Goal: Answer question/provide support: Share knowledge or assist other users

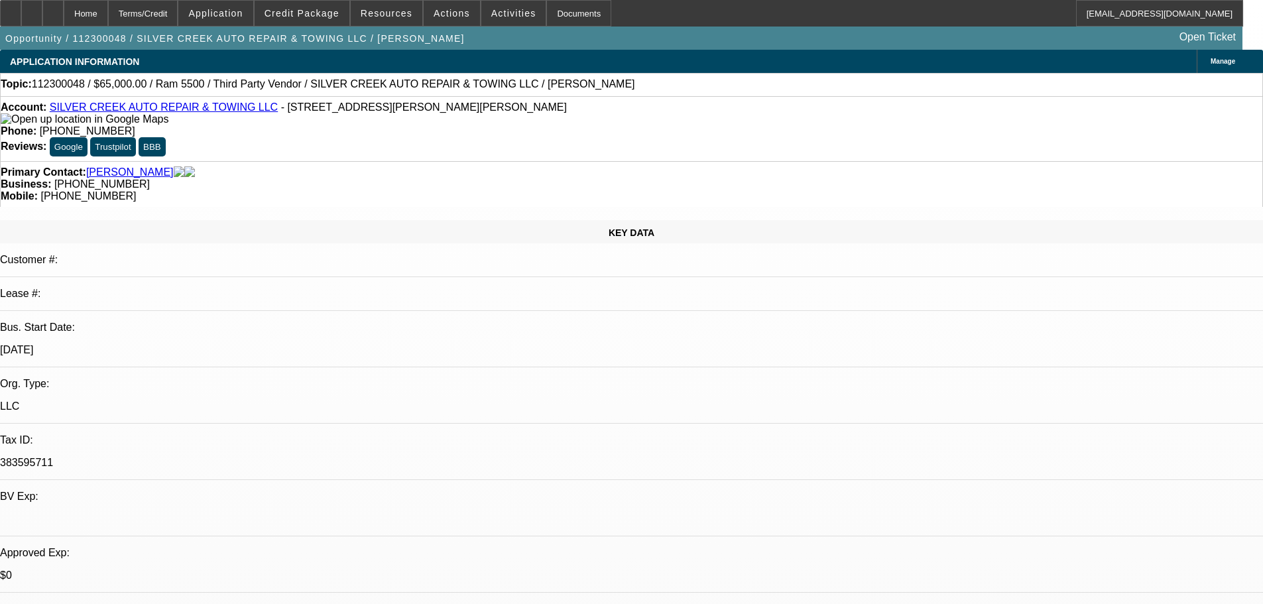
select select "0"
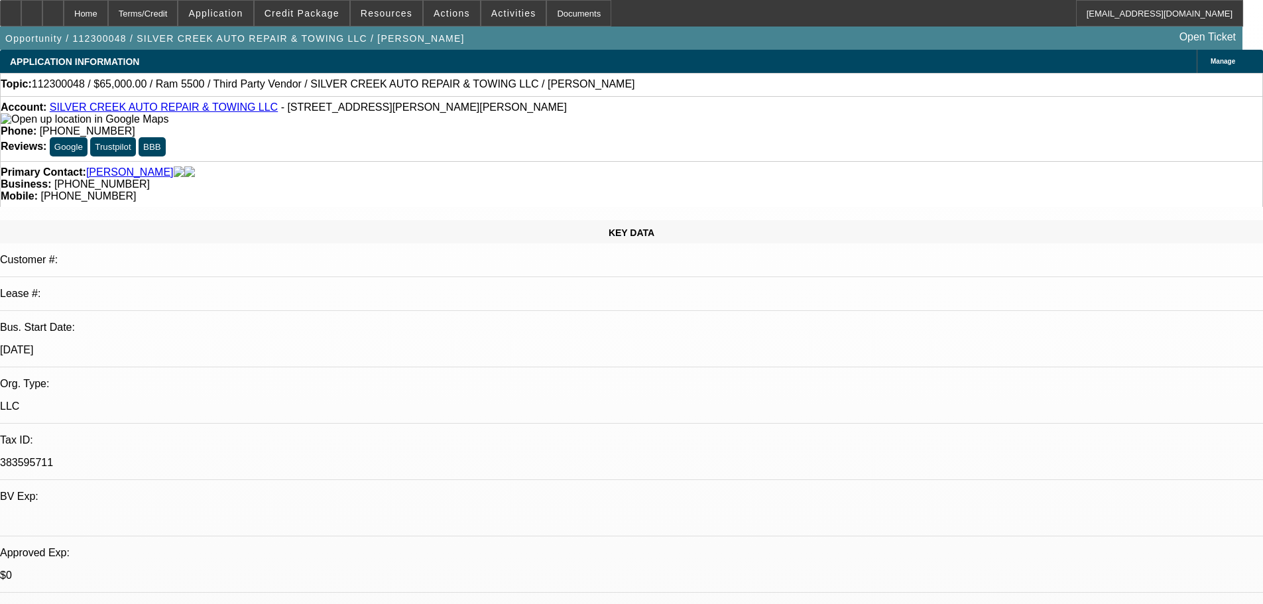
select select "0"
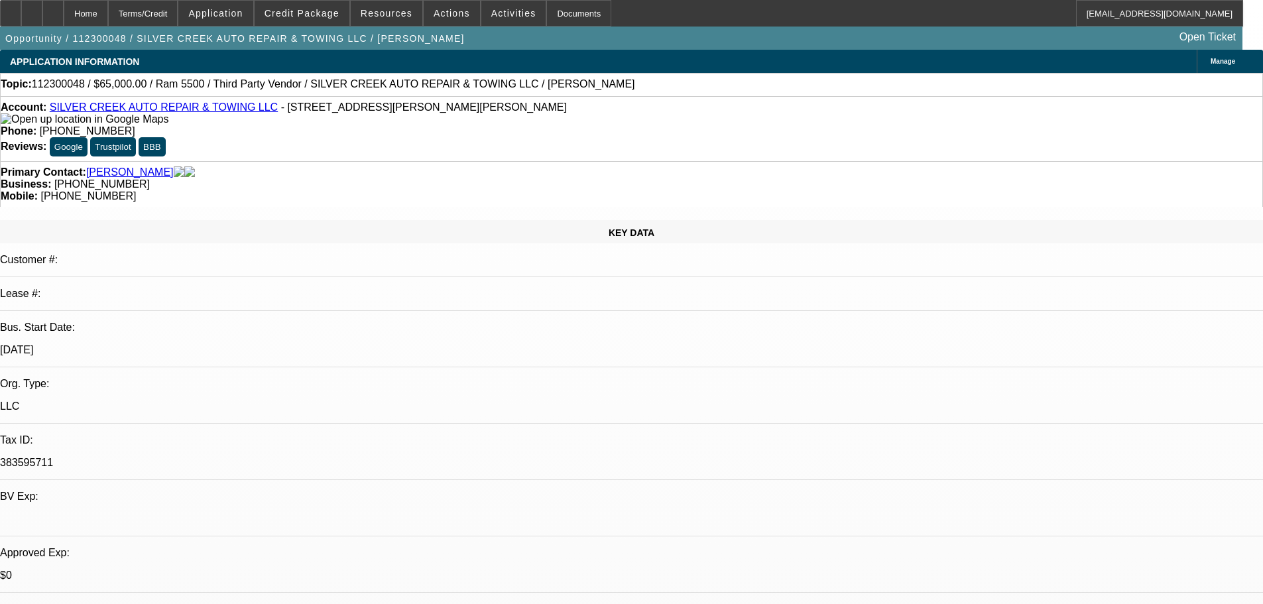
select select "0"
select select "1"
select select "6"
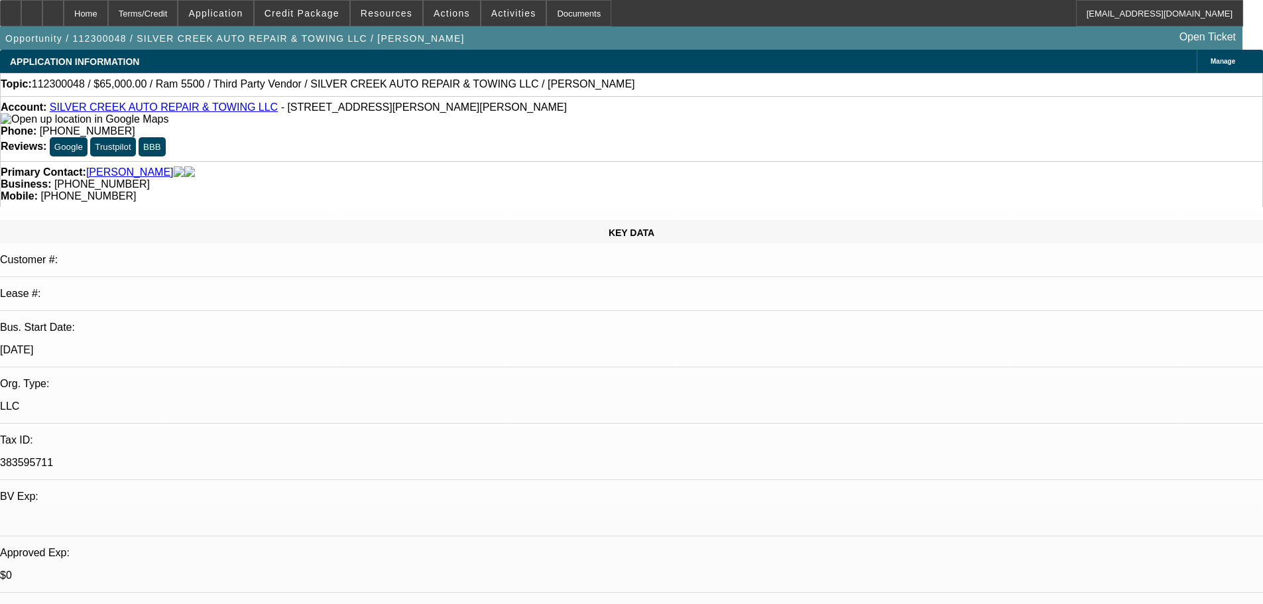
select select "1"
select select "6"
select select "1"
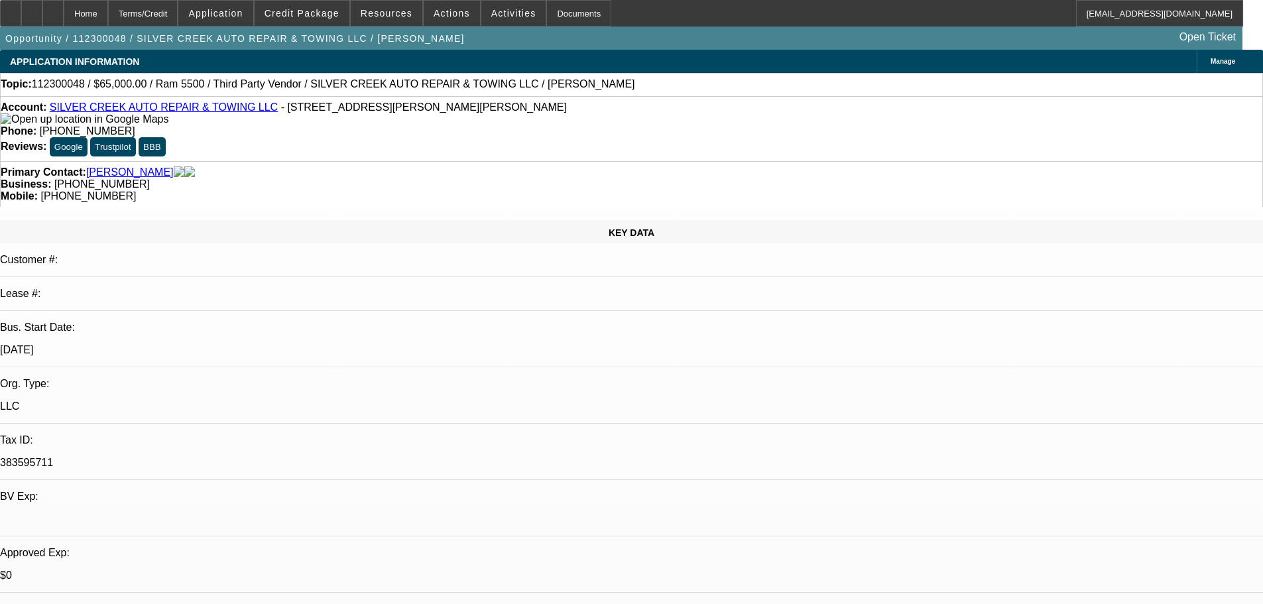
select select "6"
select select "1"
select select "6"
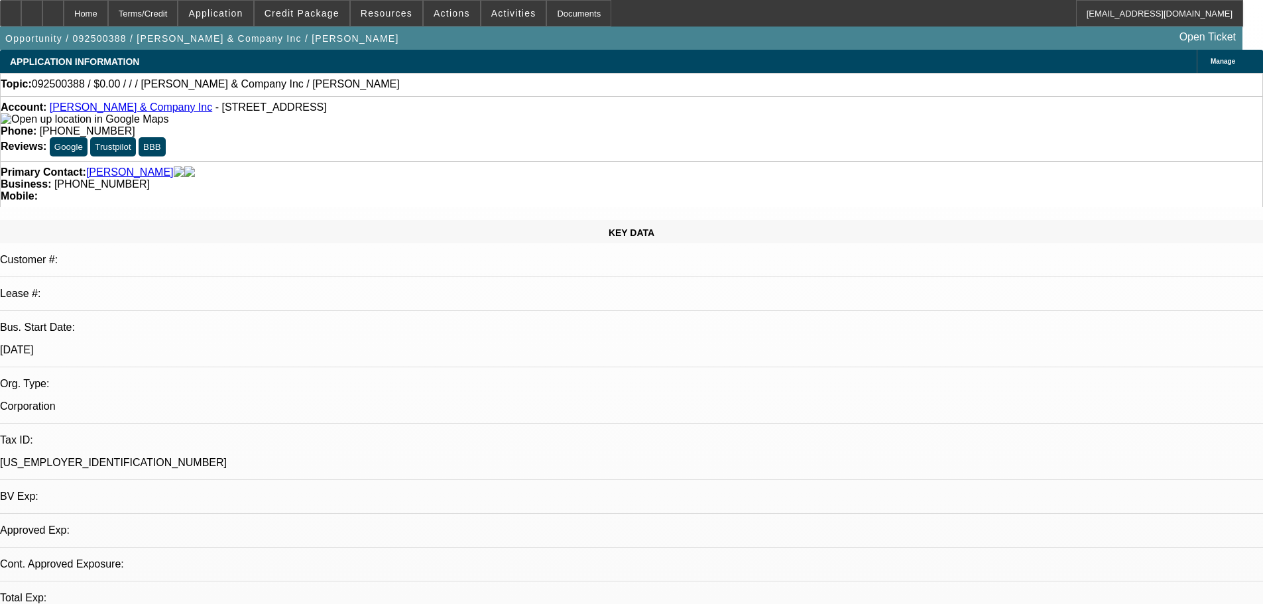
select select "0"
select select "2"
select select "0.1"
select select "4"
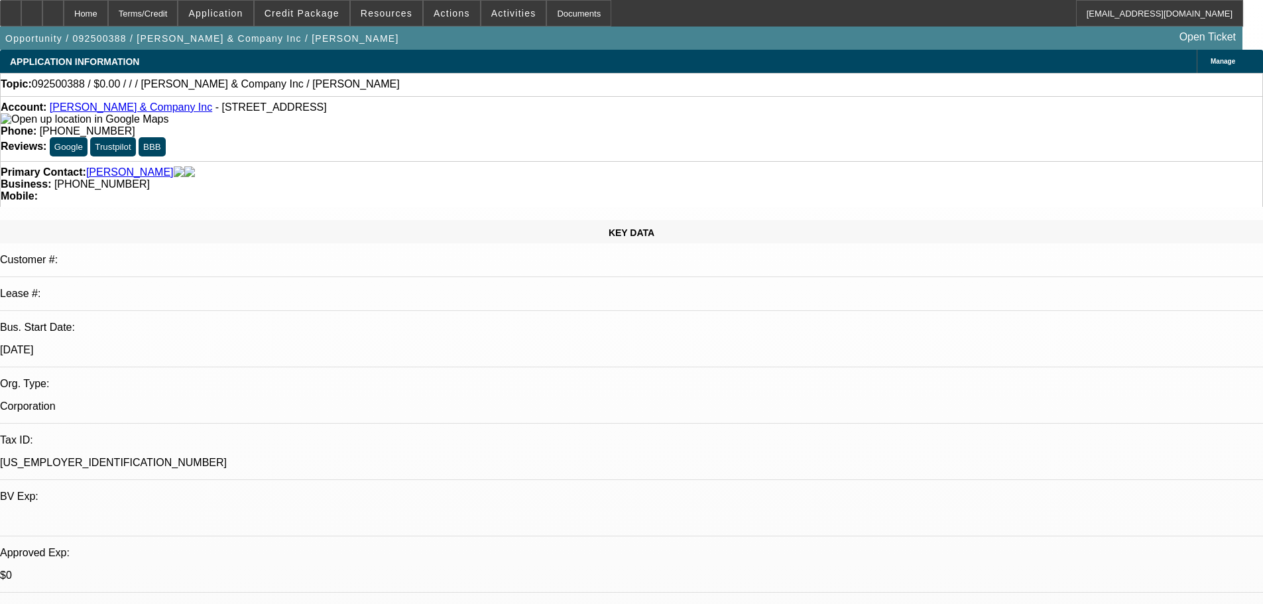
drag, startPoint x: 488, startPoint y: 225, endPoint x: 432, endPoint y: 229, distance: 55.8
drag, startPoint x: 432, startPoint y: 225, endPoint x: 518, endPoint y: 227, distance: 85.5
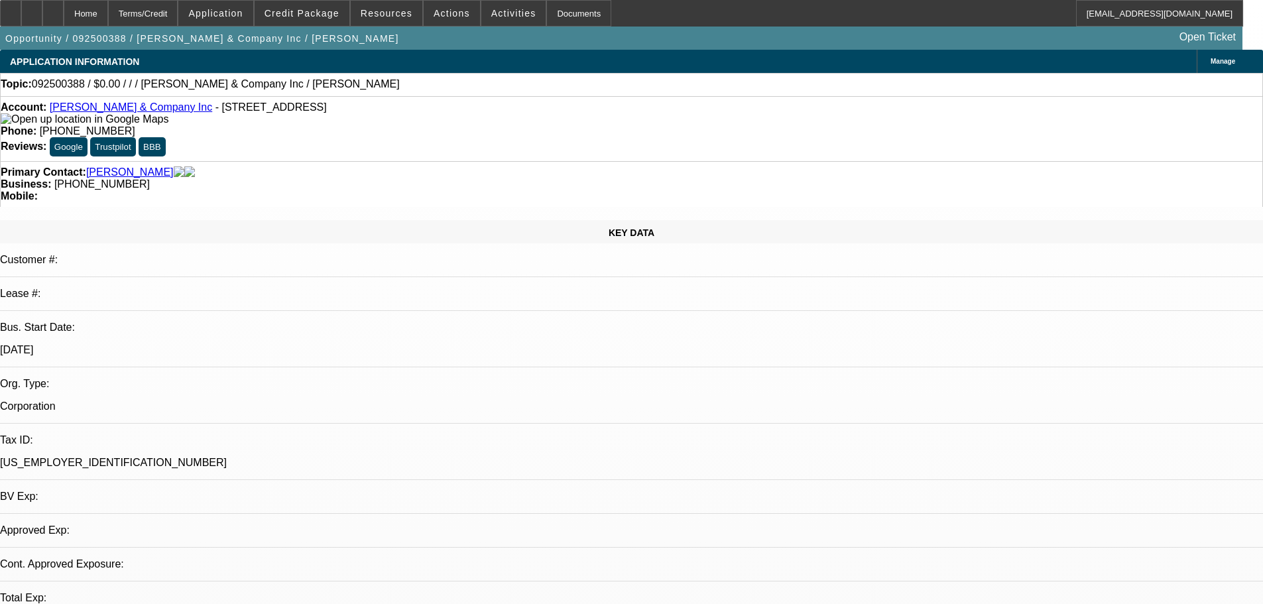
select select "0"
select select "2"
select select "0.1"
select select "4"
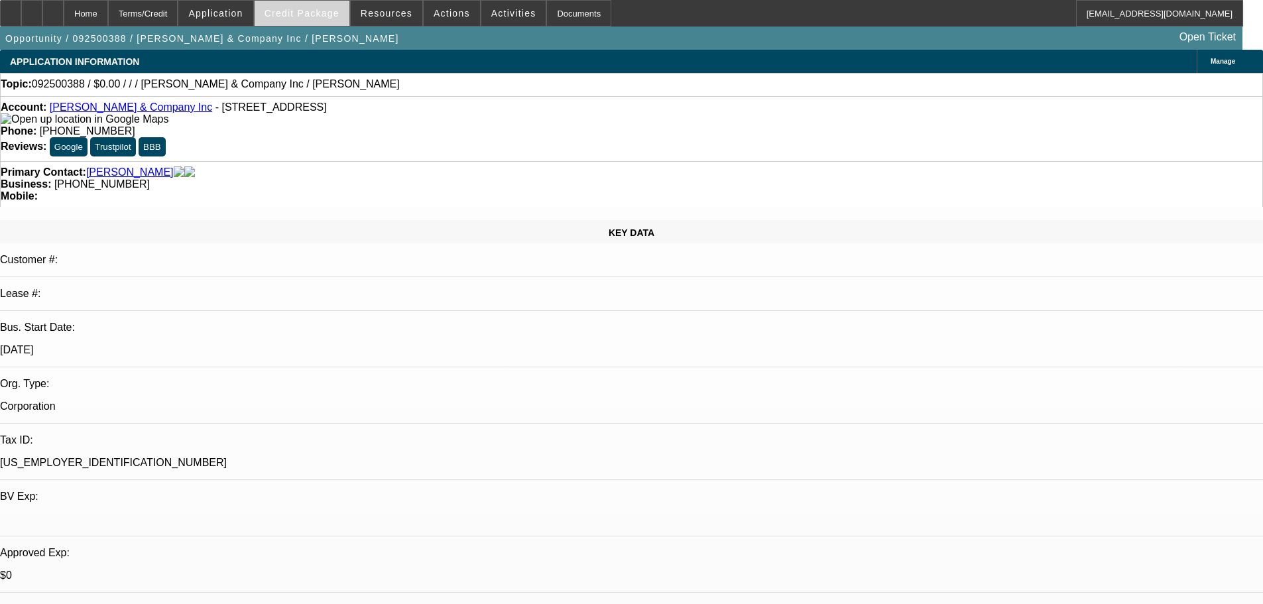
click at [299, 13] on span "Credit Package" at bounding box center [301, 13] width 75 height 11
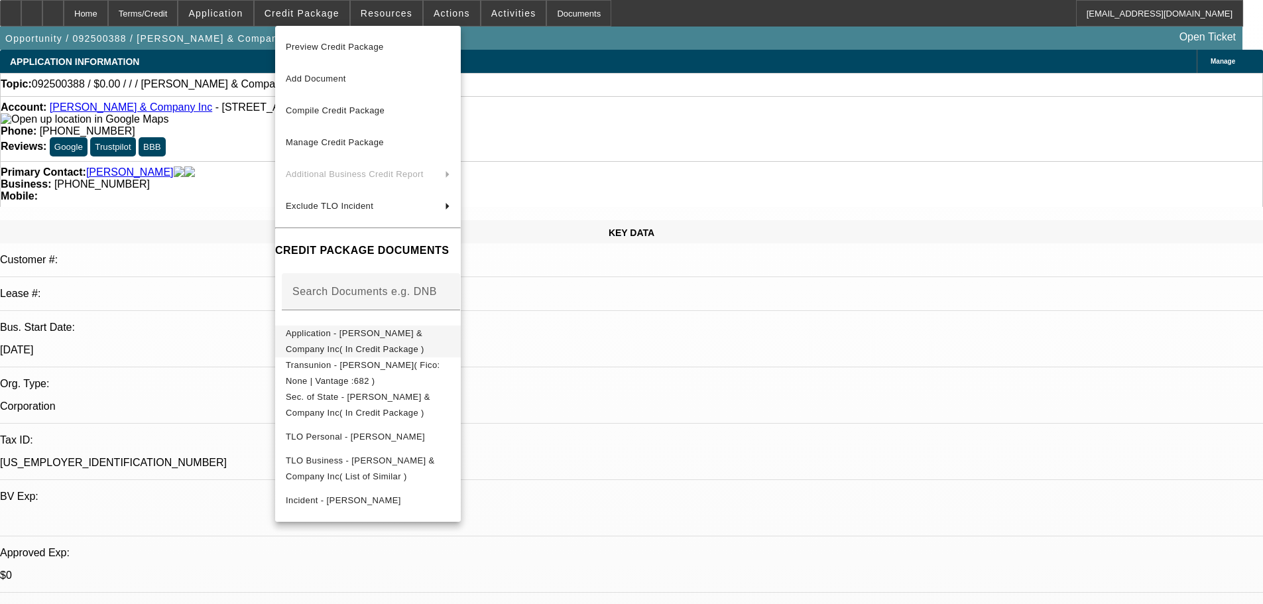
click at [424, 339] on span "Application - Keels & Company Inc( In Credit Package )" at bounding box center [355, 341] width 139 height 26
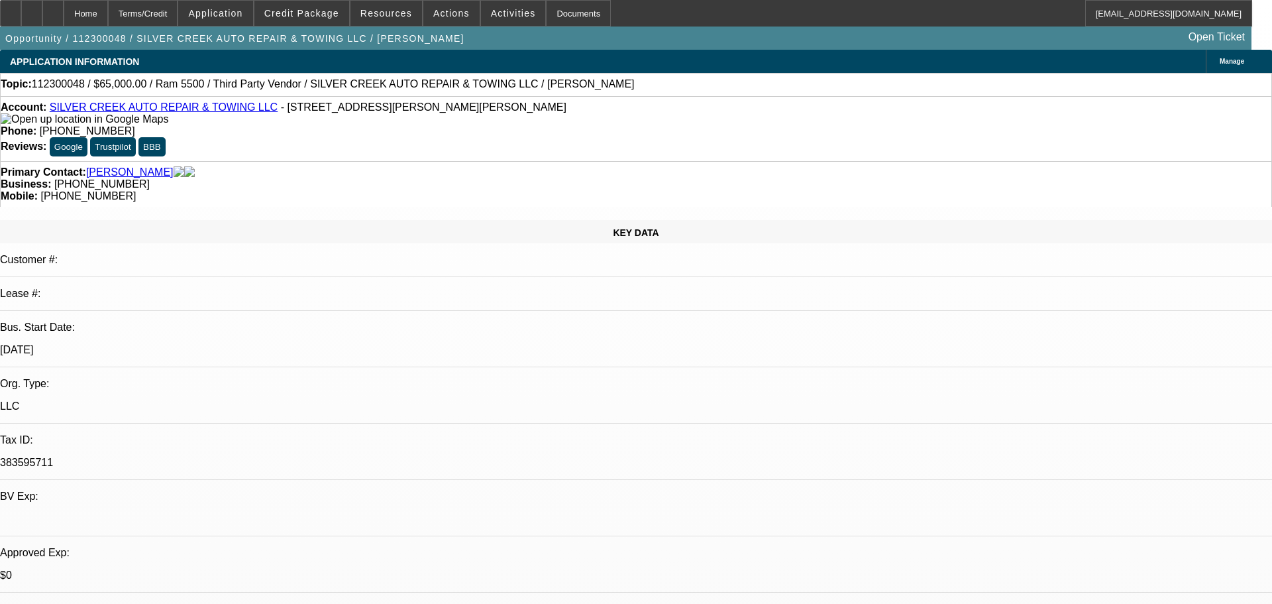
select select "0"
select select "6"
select select "0"
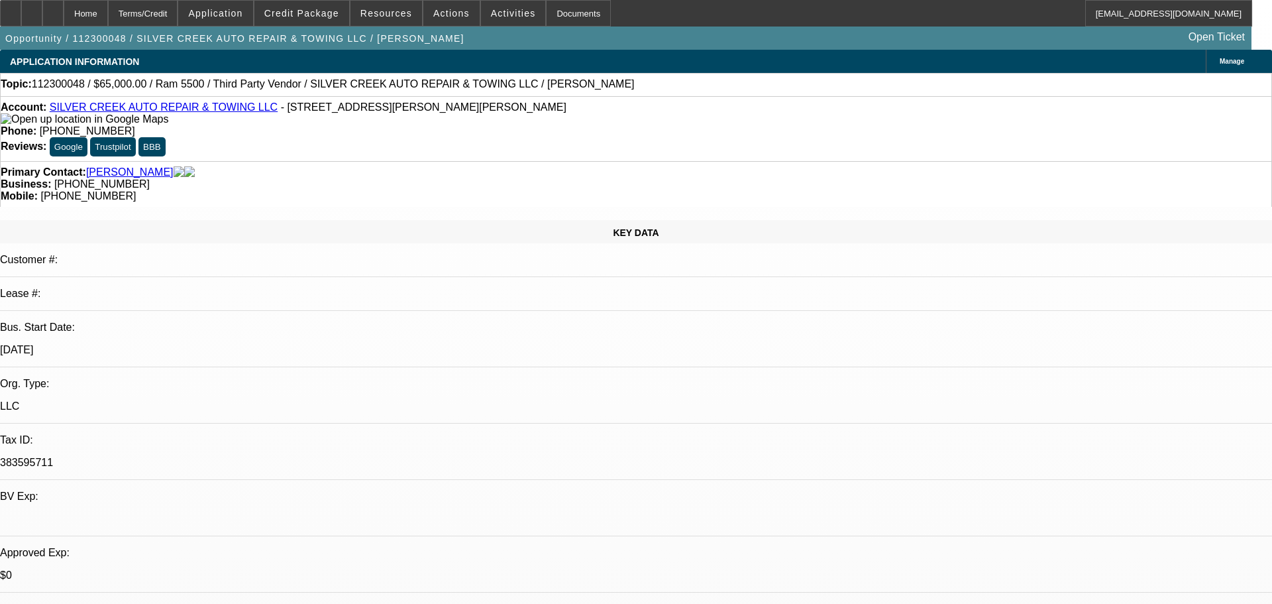
select select "0"
select select "6"
select select "0"
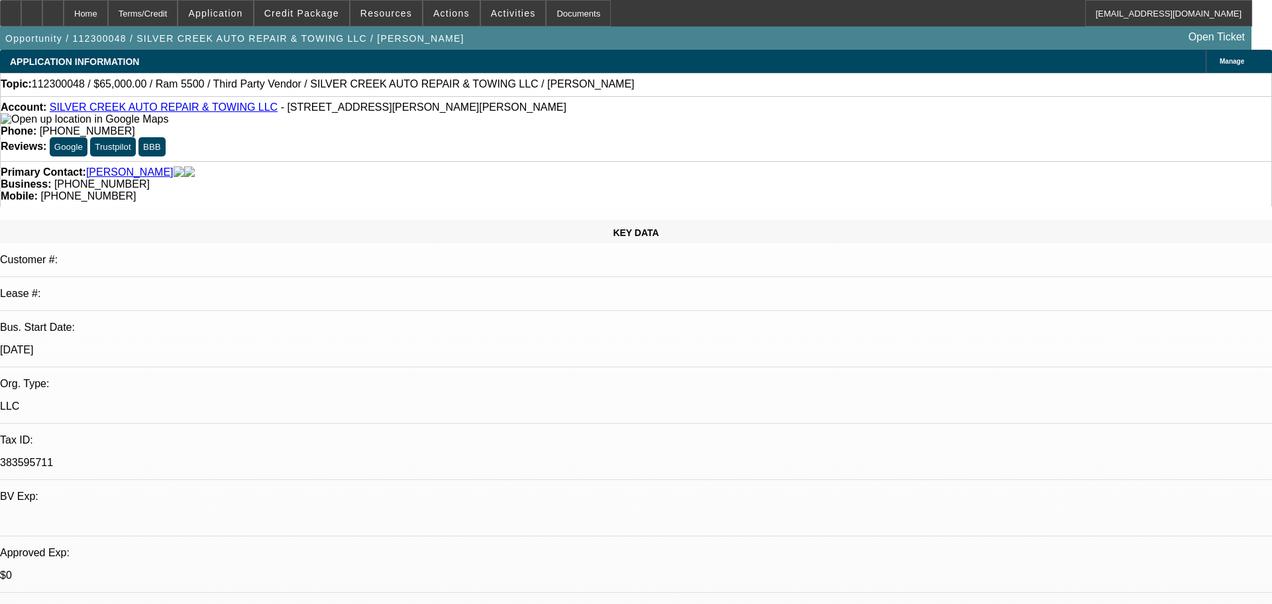
select select "0"
select select "6"
select select "0"
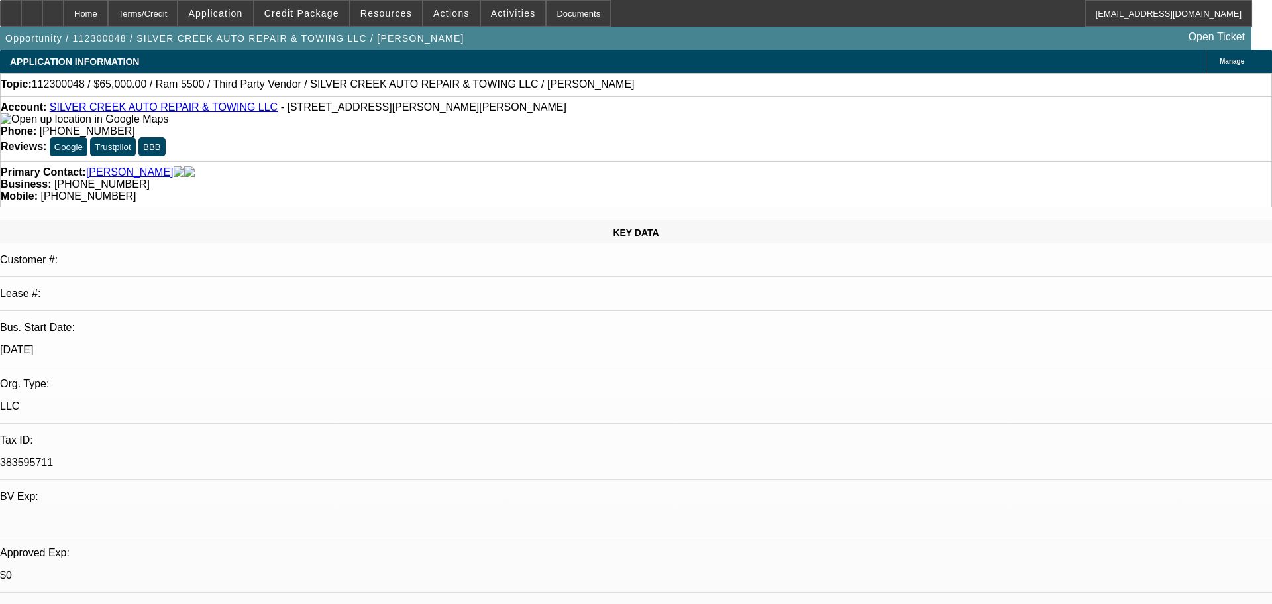
select select "6"
select select "0"
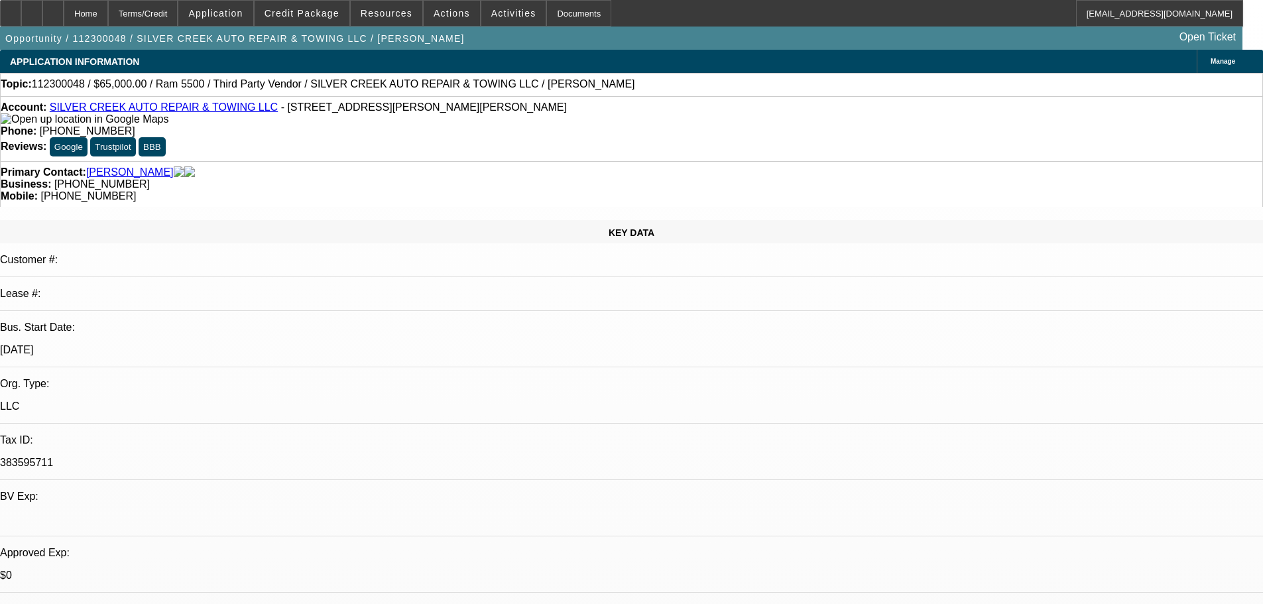
select select "0"
select select "6"
select select "0"
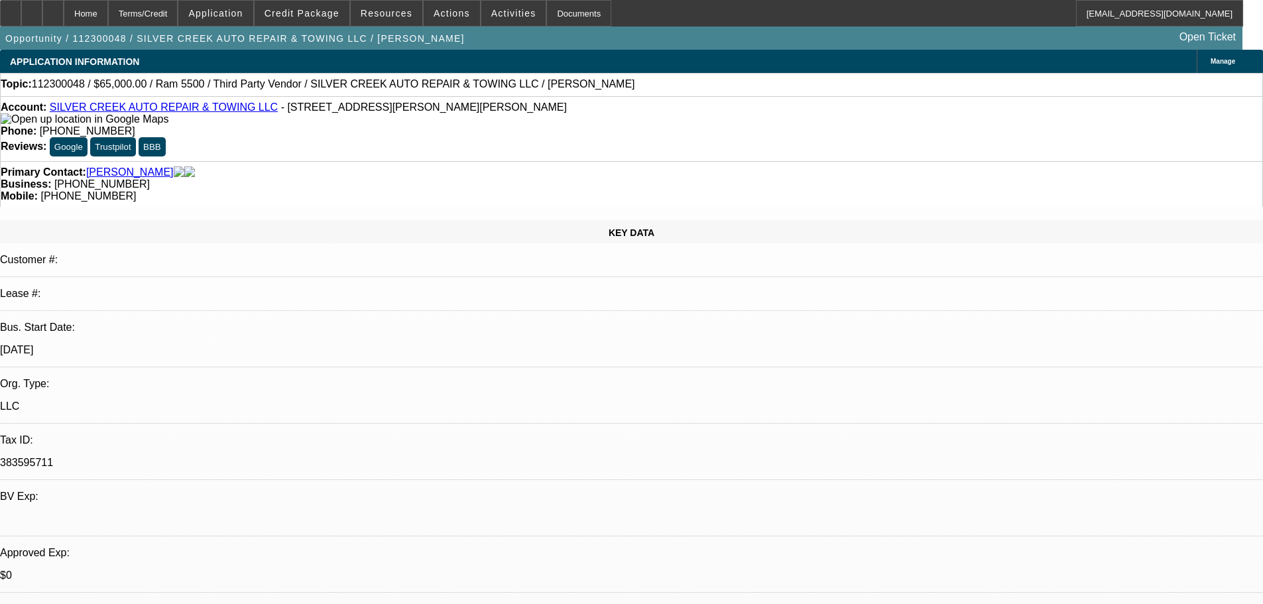
select select "6"
select select "0"
select select "6"
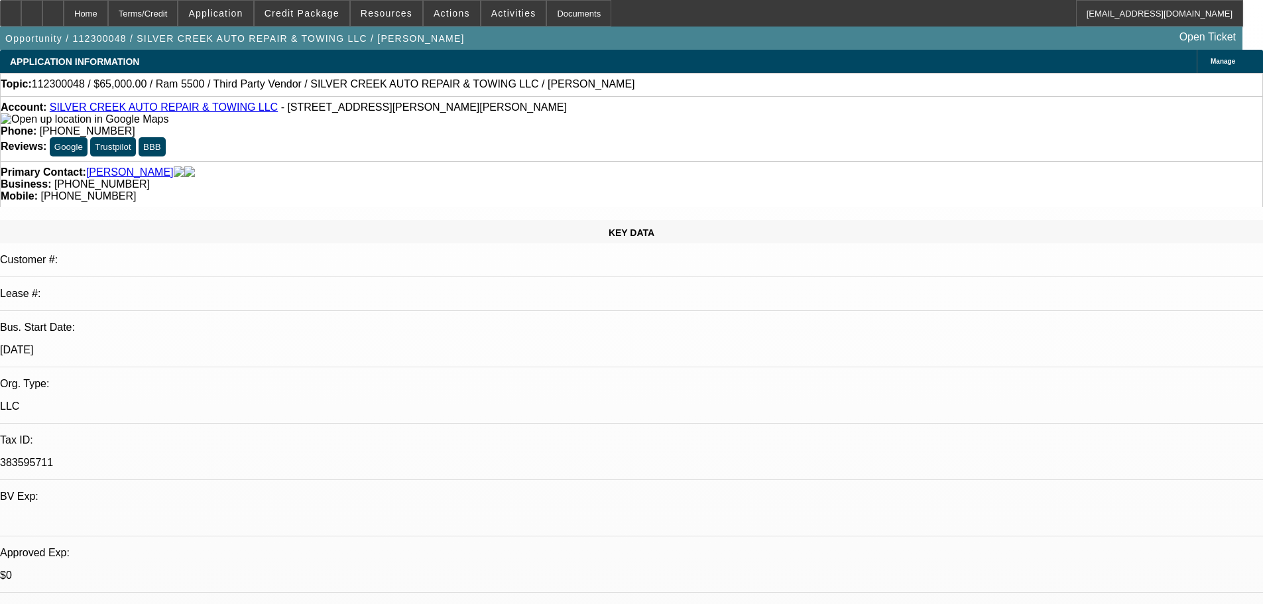
select select "0"
select select "6"
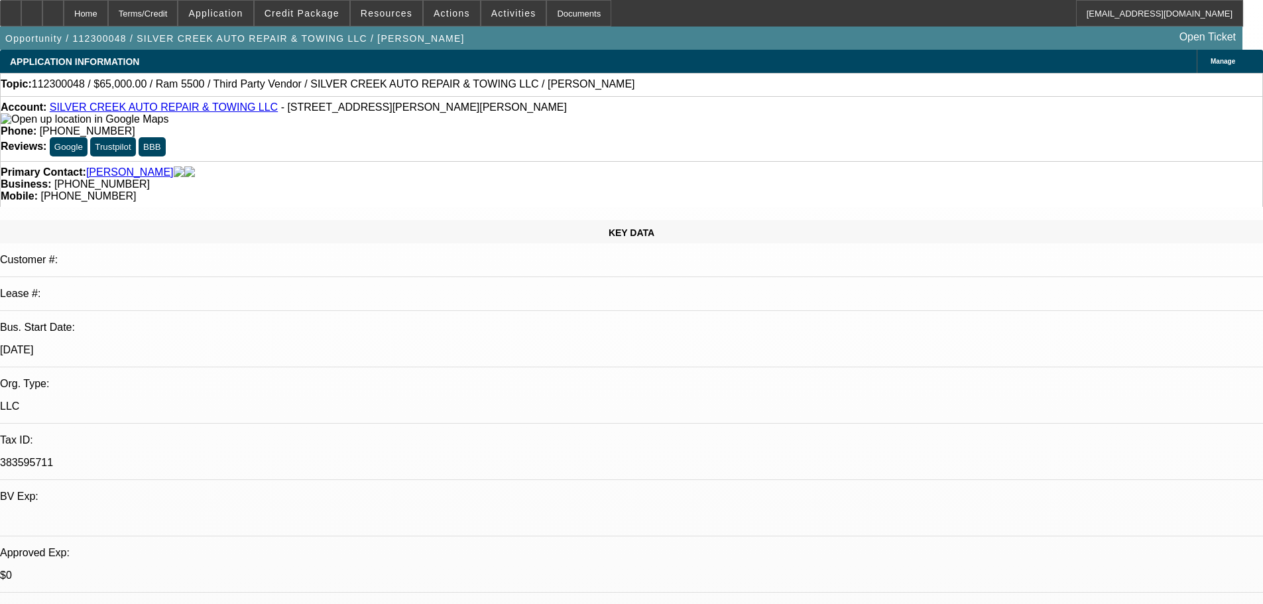
scroll to position [290, 0]
drag, startPoint x: 884, startPoint y: 358, endPoint x: 922, endPoint y: 357, distance: 37.8
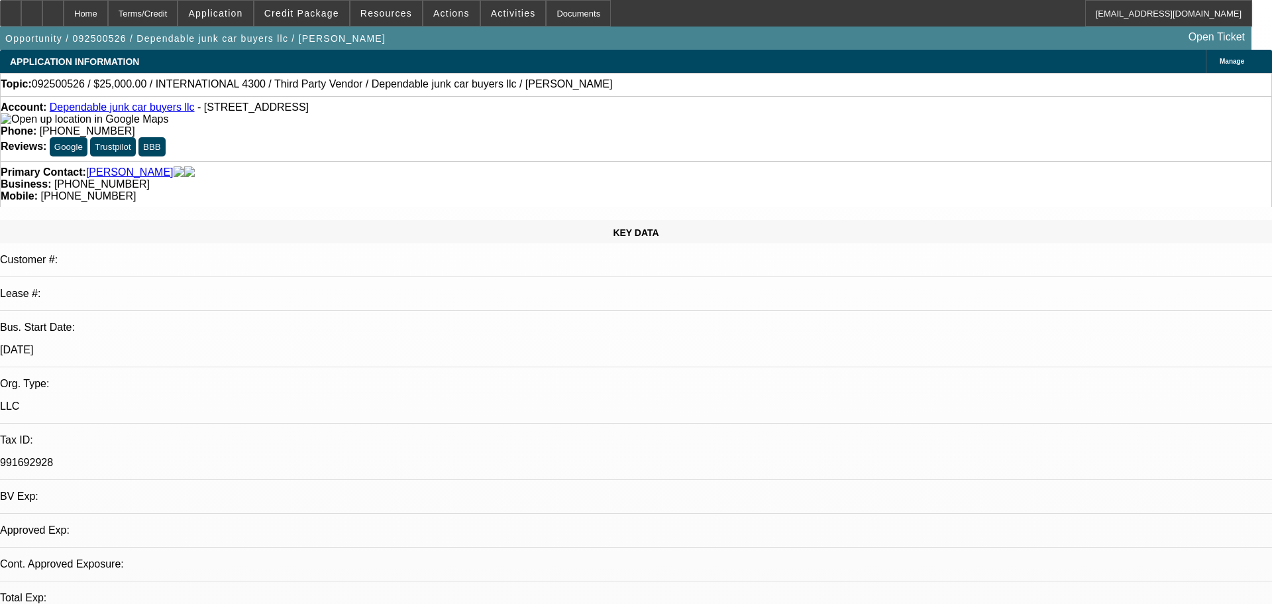
select select "0"
select select "2"
select select "0"
select select "6"
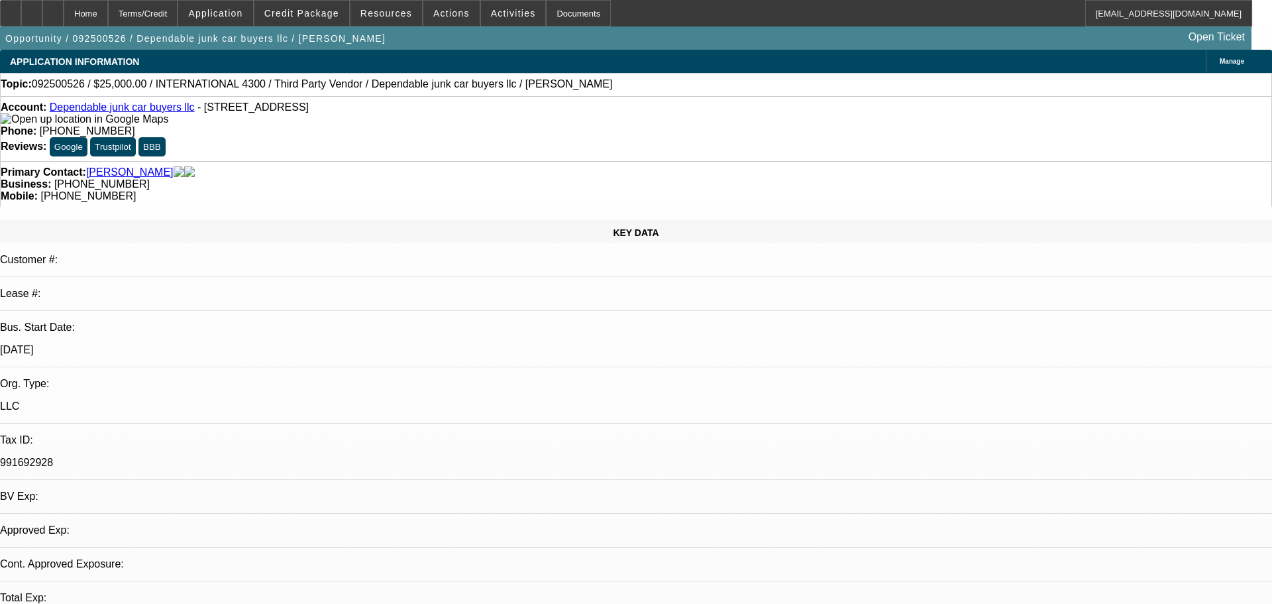
select select "0"
select select "2"
select select "0"
select select "6"
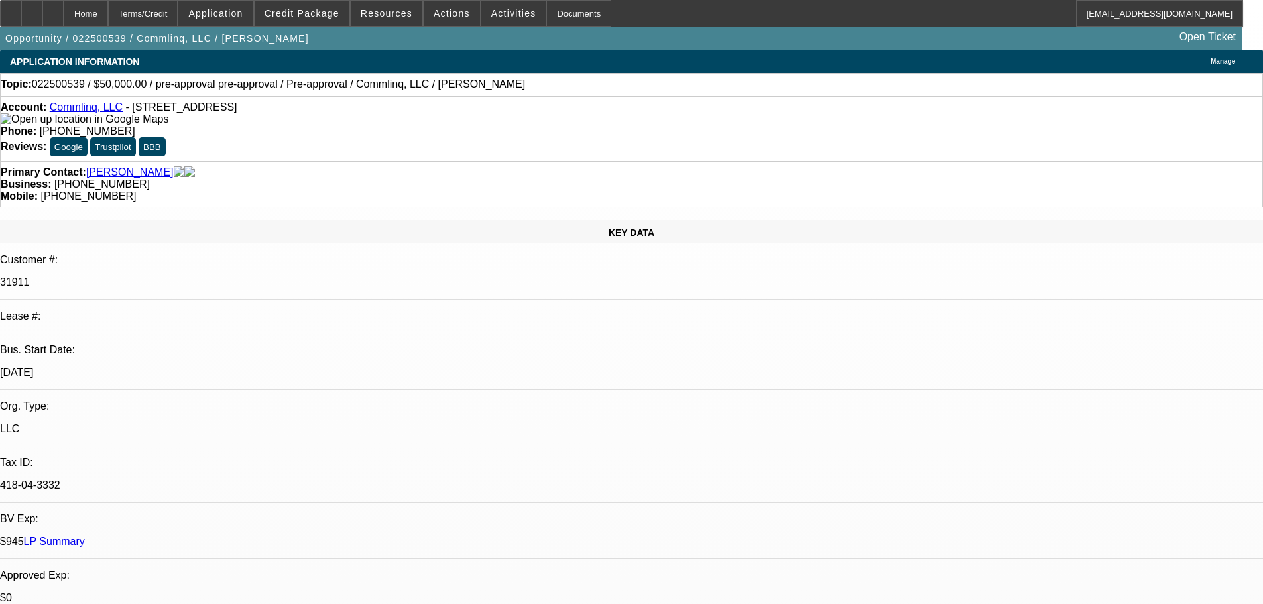
select select "0"
select select "6"
select select "0"
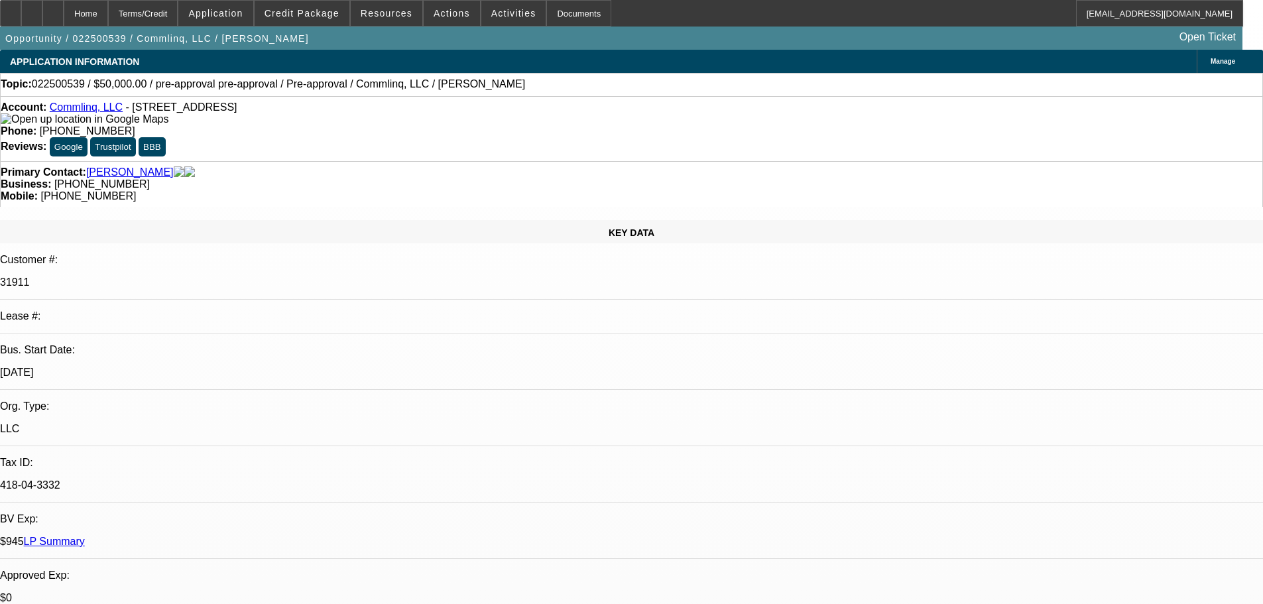
select select "0"
select select "6"
select select "0"
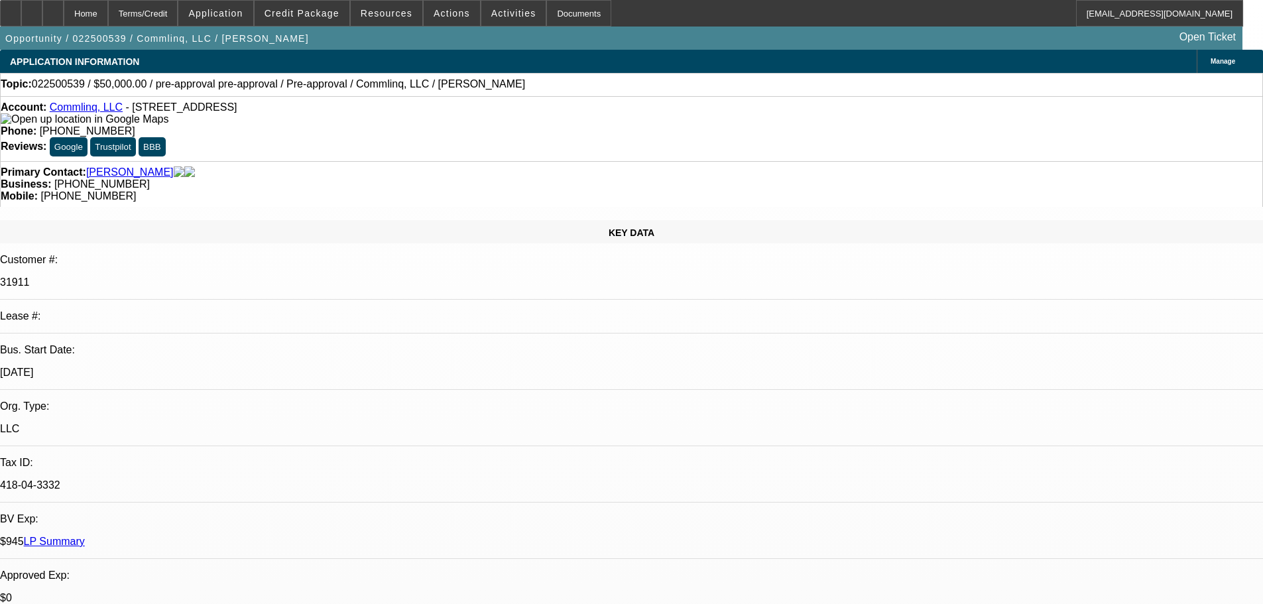
select select "0"
select select "6"
select select "2"
select select "0"
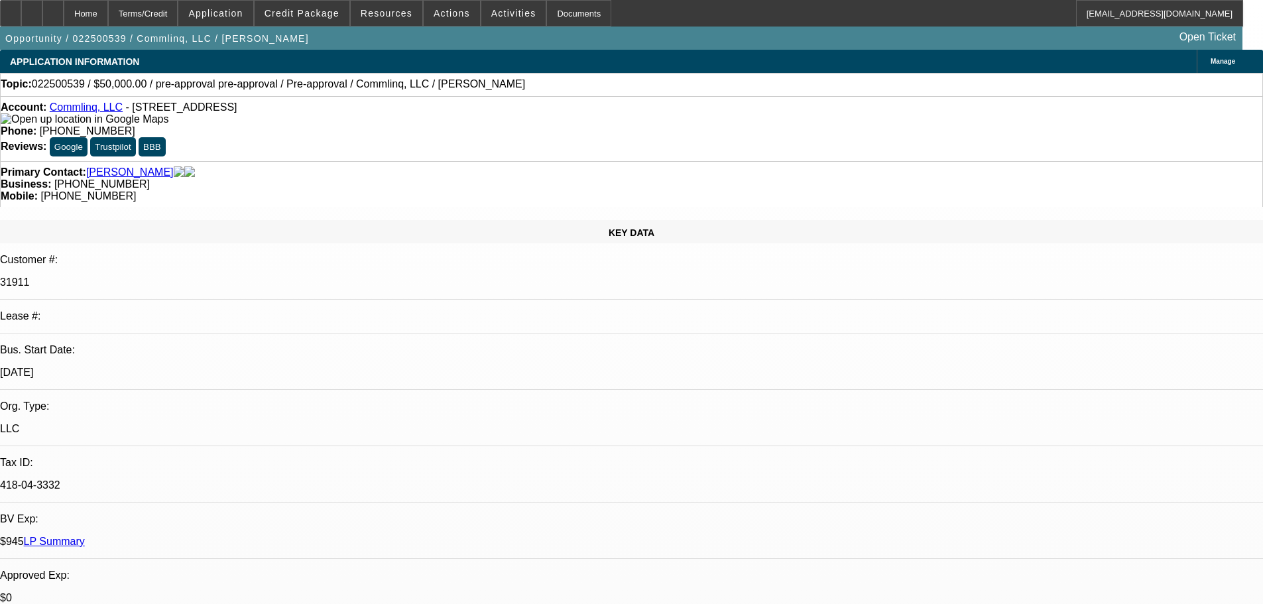
select select "6"
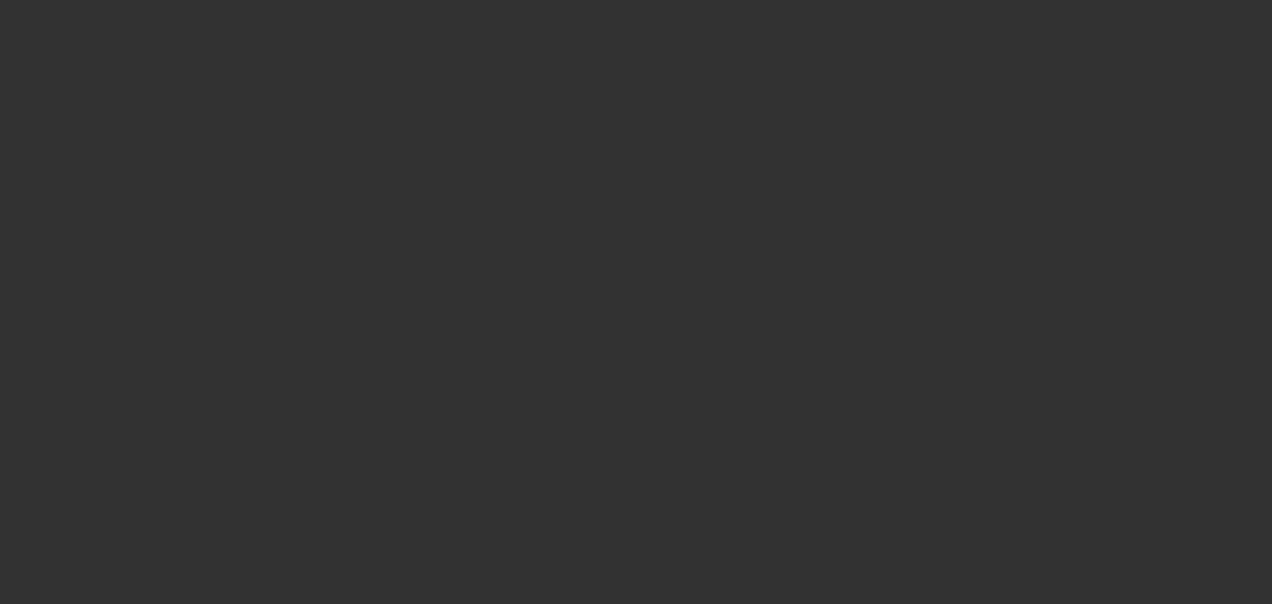
select select "0"
select select "2"
select select "0.1"
select select "4"
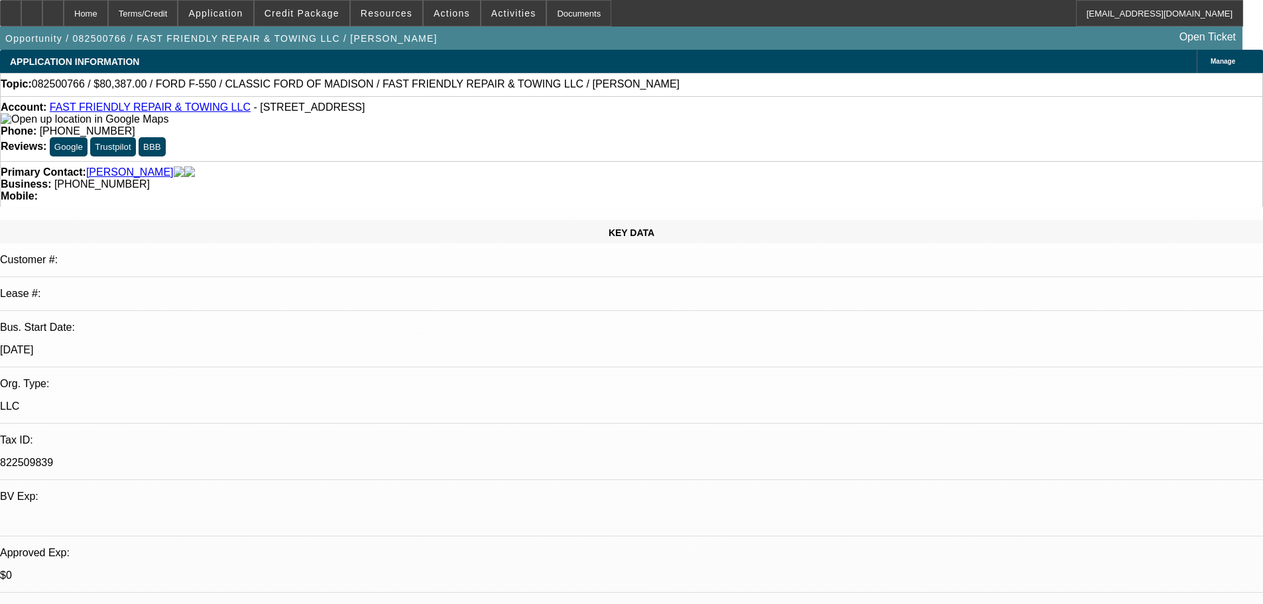
select select "0"
select select "2"
select select "0"
select select "6"
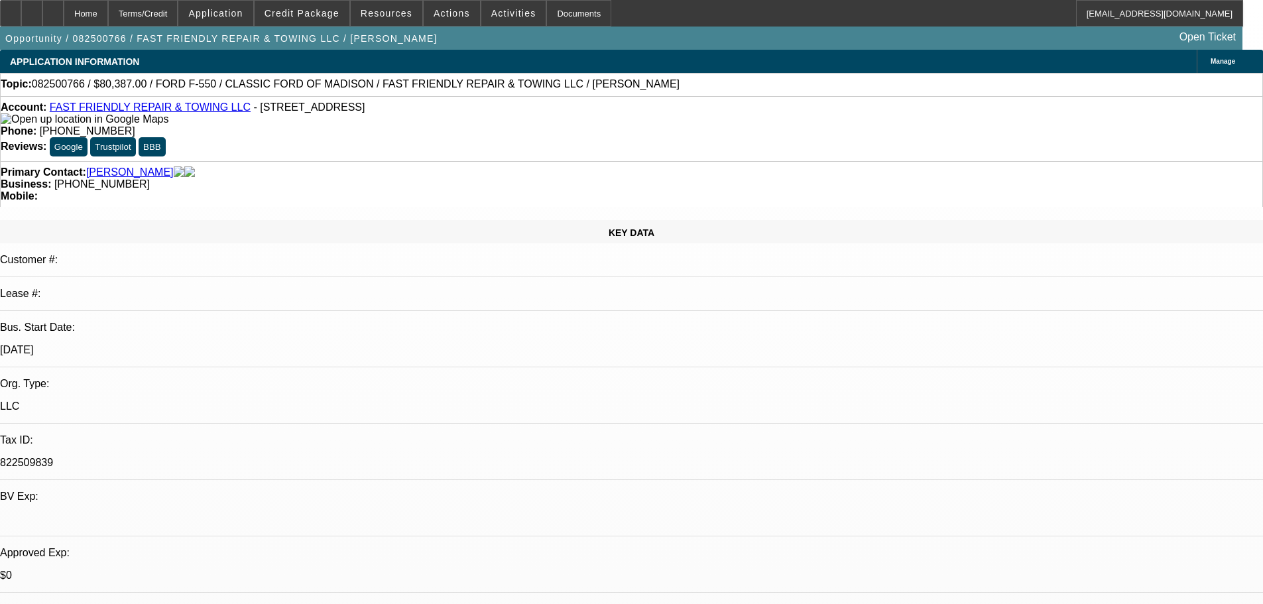
select select "0"
select select "2"
select select "0.15"
select select "16"
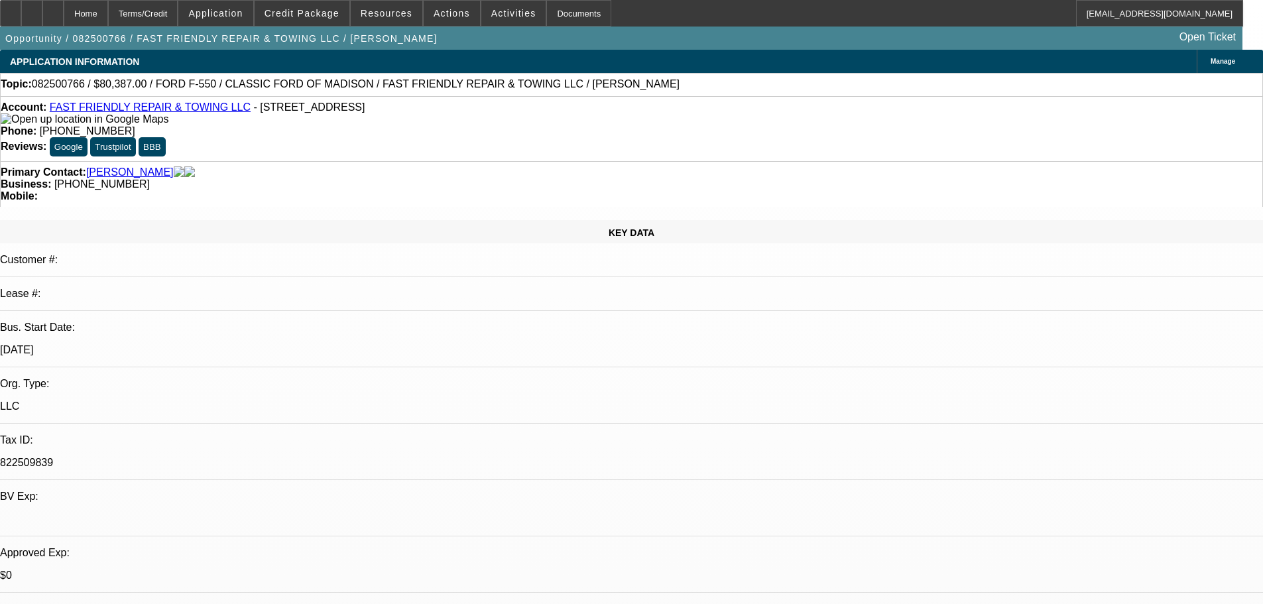
select select "0"
select select "2"
select select "0.15"
select select "16"
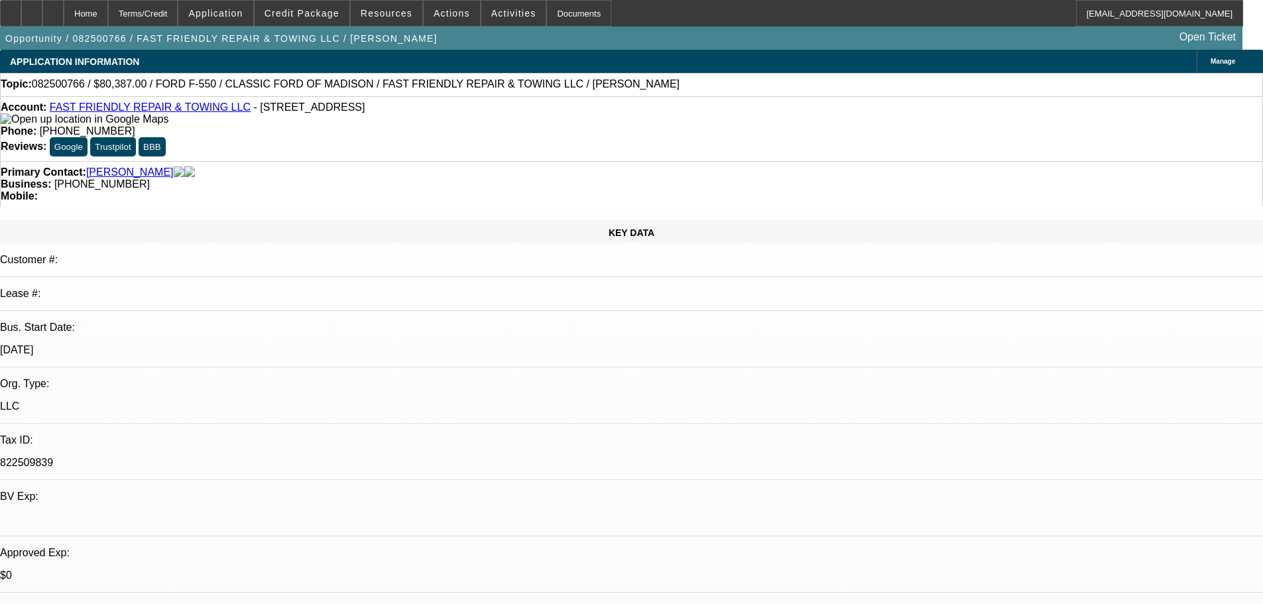
select select "0"
select select "2"
select select "0.2"
select select "17"
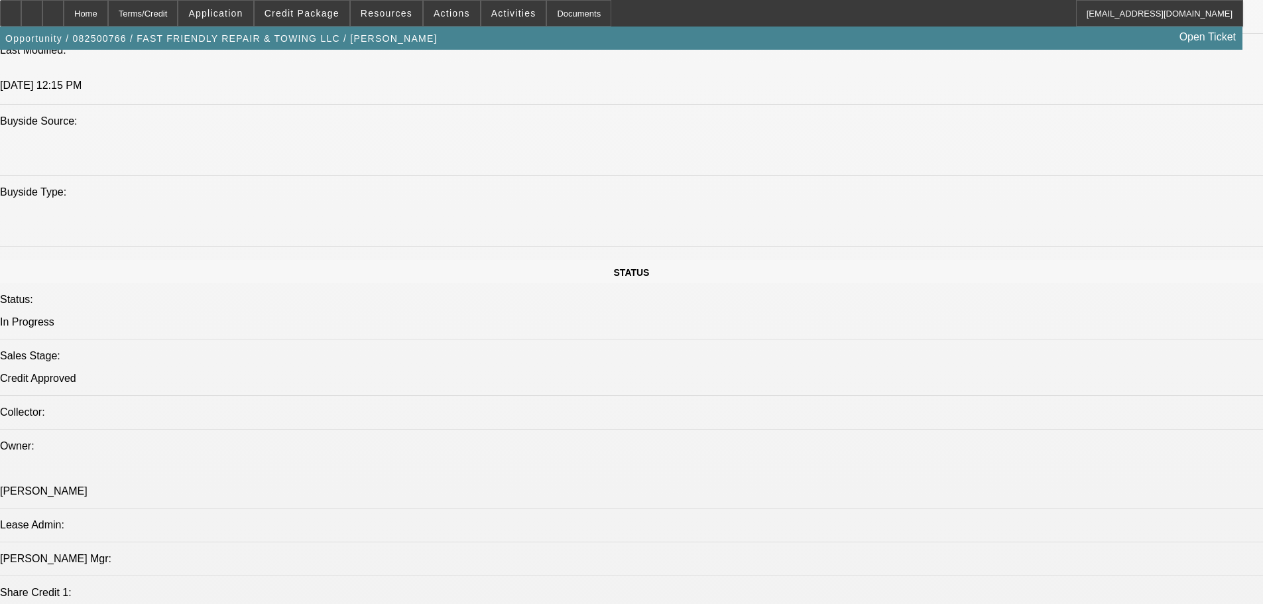
scroll to position [1193, 0]
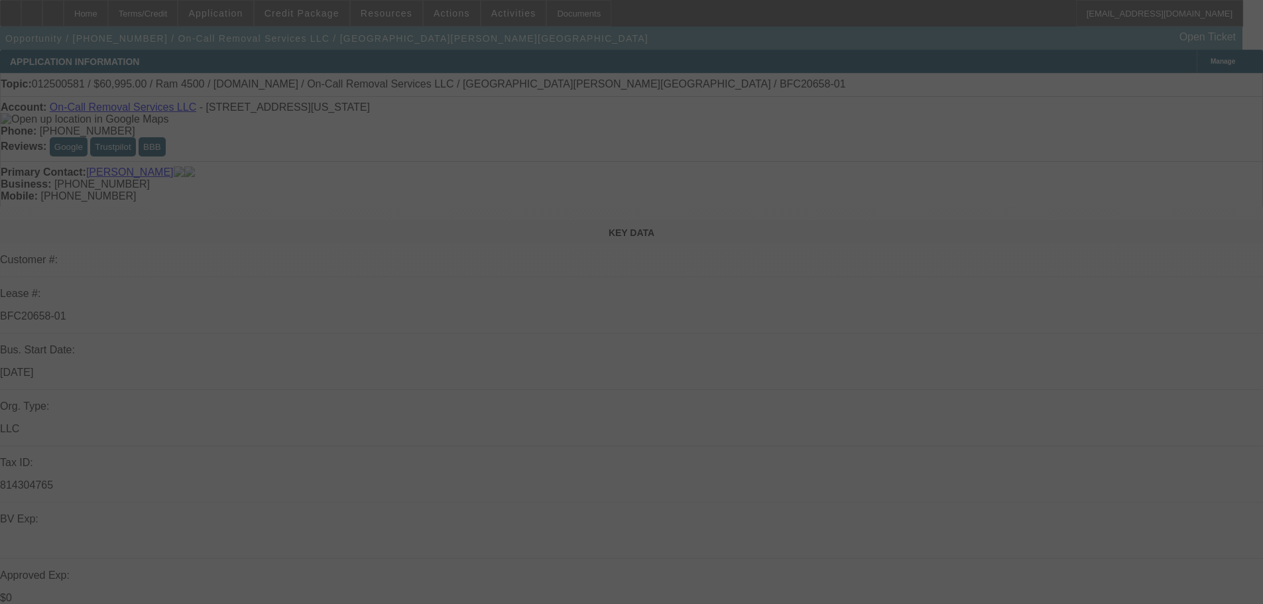
select select "0"
select select "2"
select select "0"
select select "6"
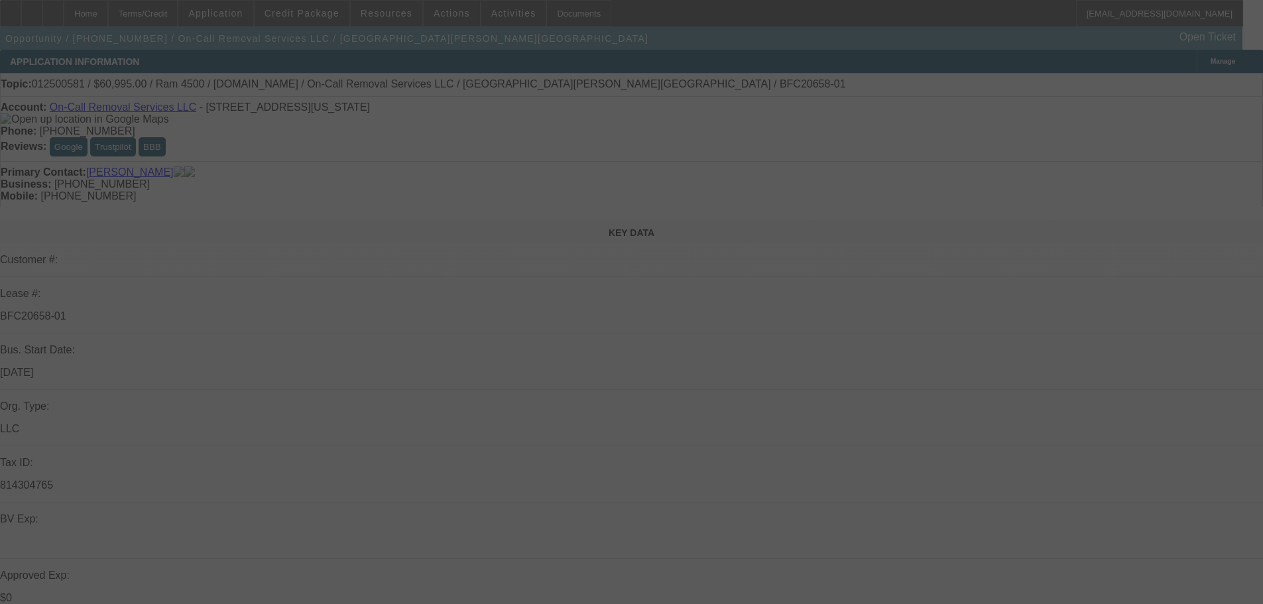
select select "0"
select select "2"
select select "0"
select select "6"
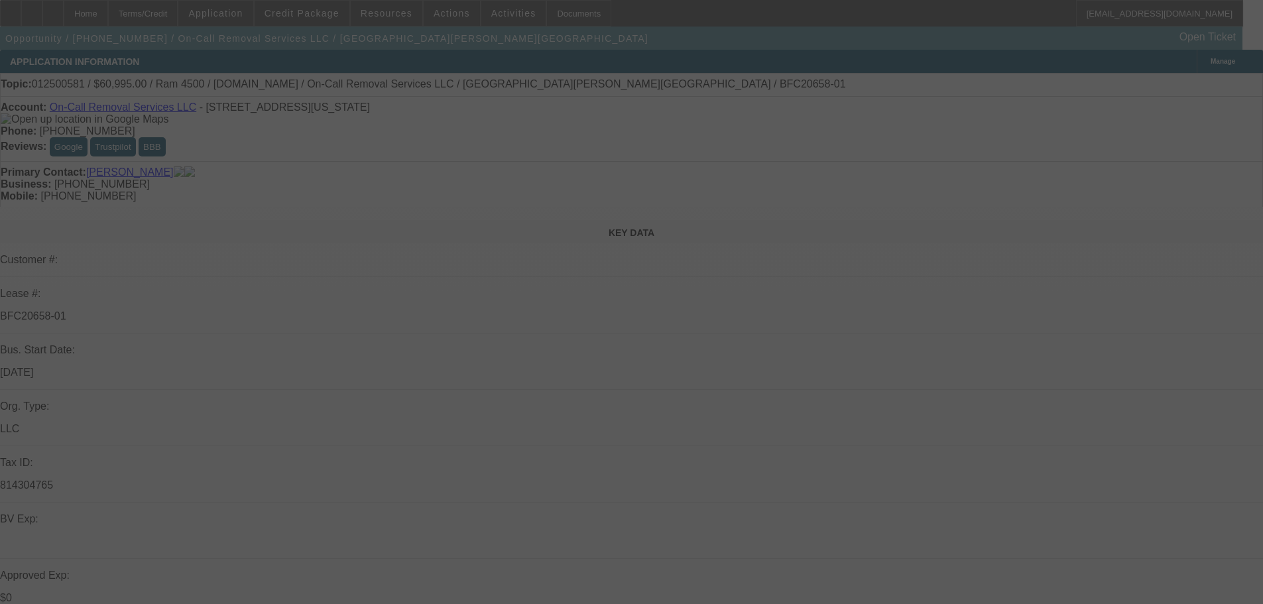
select select "0"
select select "2"
select select "0"
select select "6"
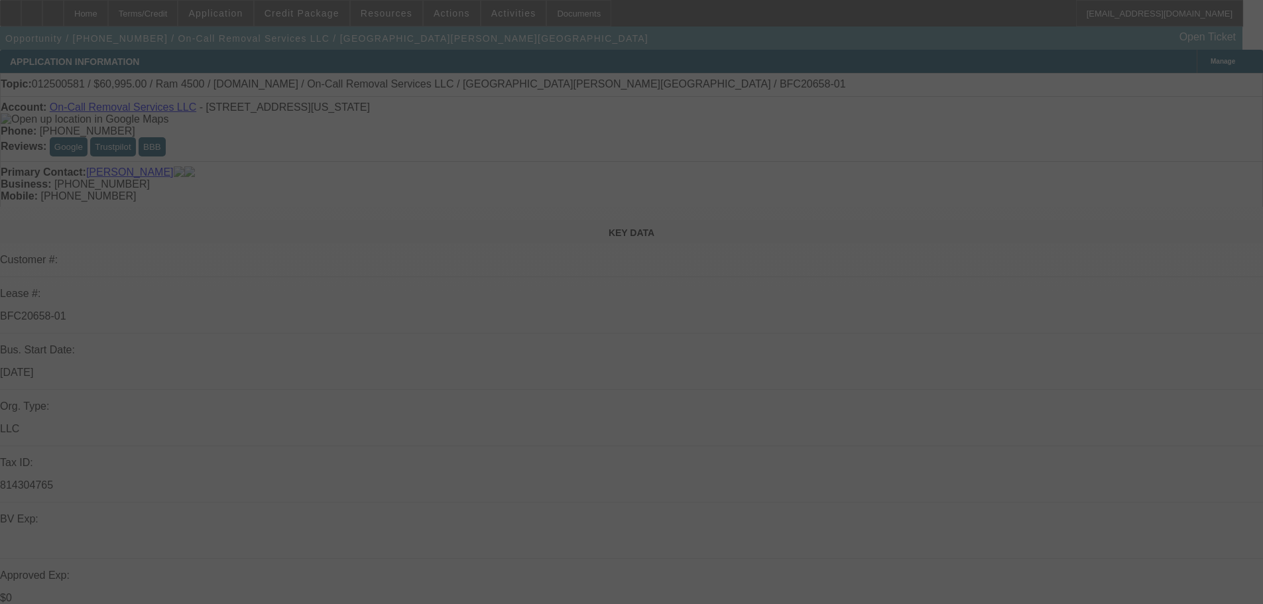
select select "0"
select select "2"
select select "0"
select select "6"
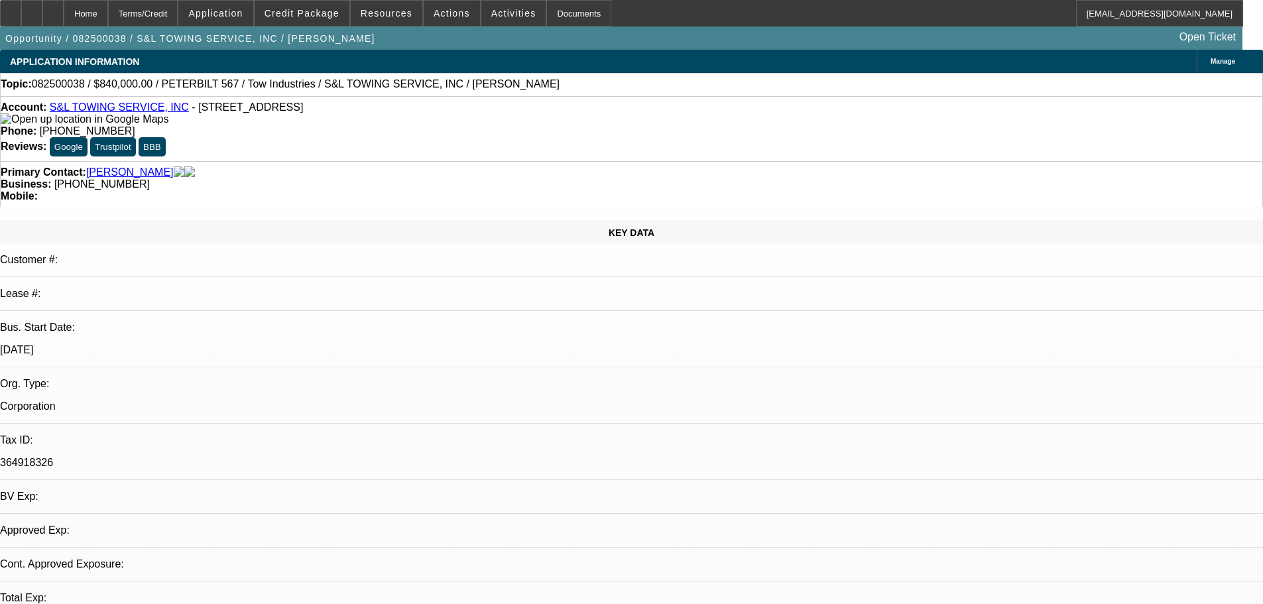
select select "0"
select select "2"
select select "0.1"
select select "4"
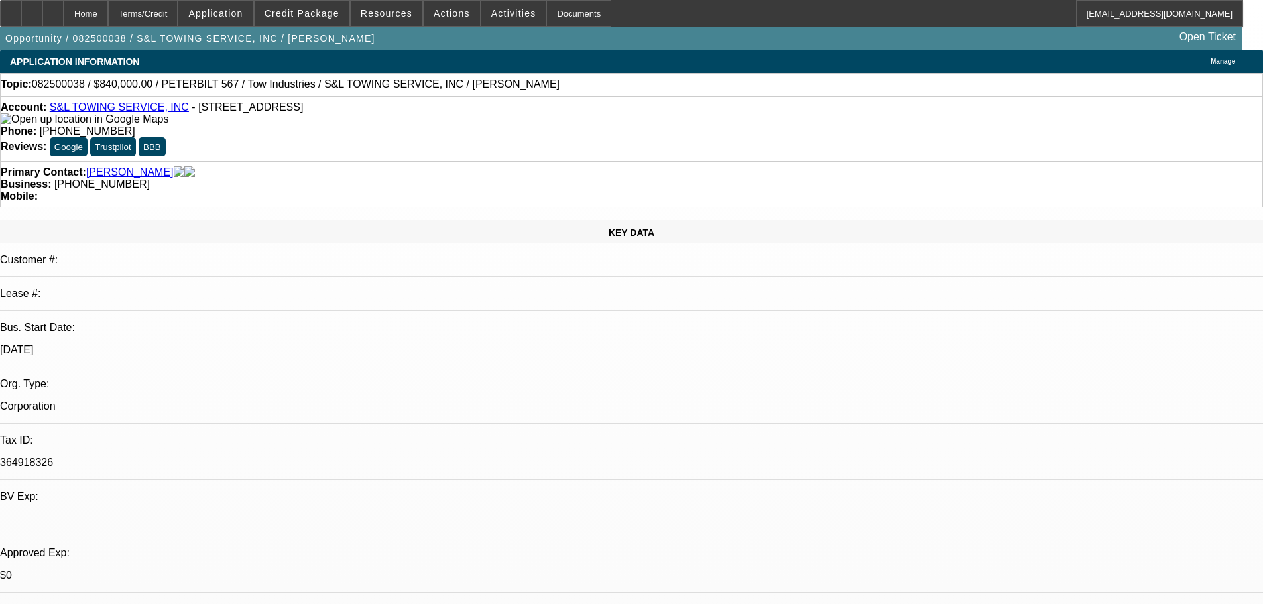
drag, startPoint x: 1077, startPoint y: 236, endPoint x: 1023, endPoint y: 240, distance: 53.8
copy b "818-437-3268"
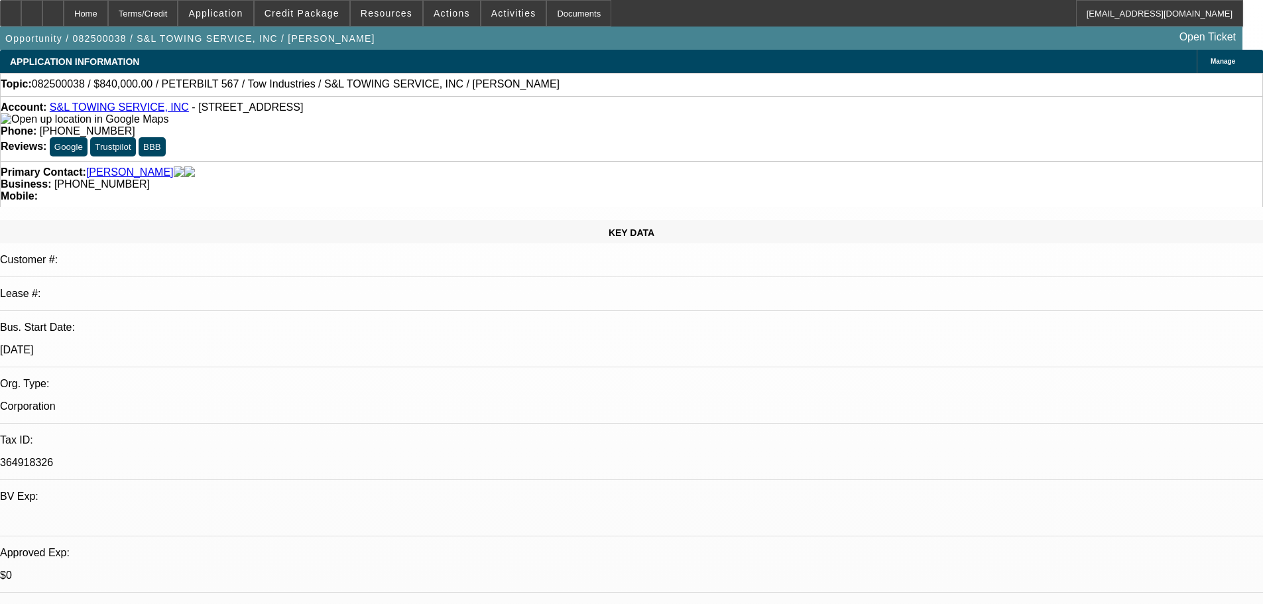
drag, startPoint x: 1072, startPoint y: 235, endPoint x: 1024, endPoint y: 237, distance: 48.4
drag, startPoint x: 1023, startPoint y: 235, endPoint x: 1071, endPoint y: 237, distance: 48.4
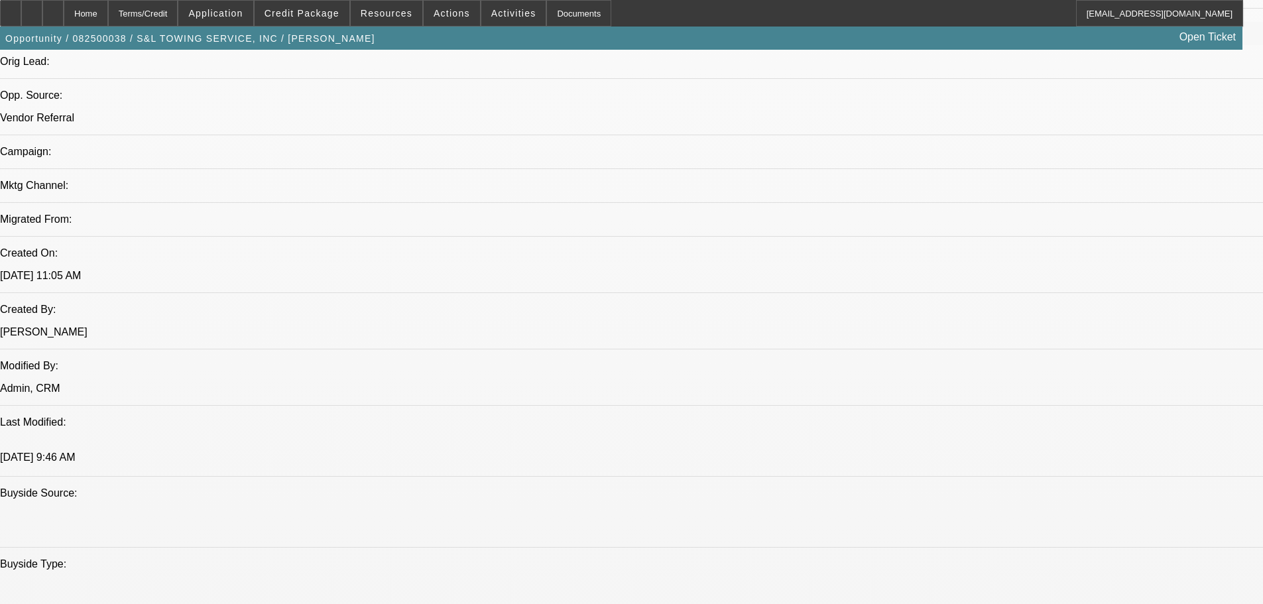
scroll to position [795, 0]
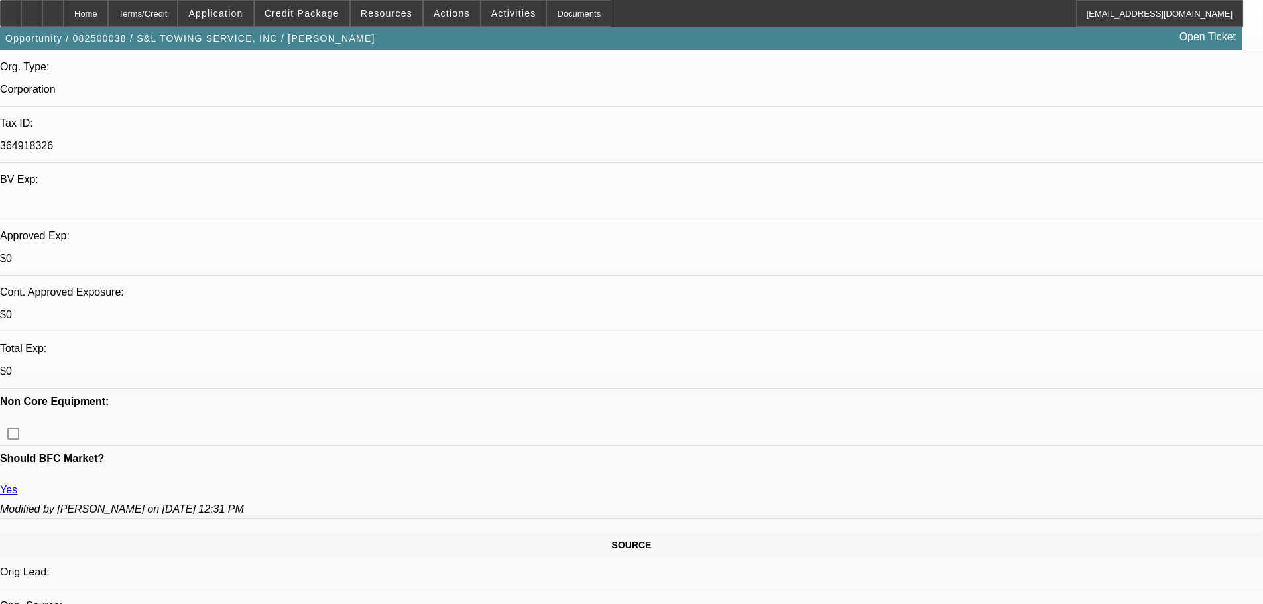
scroll to position [265, 0]
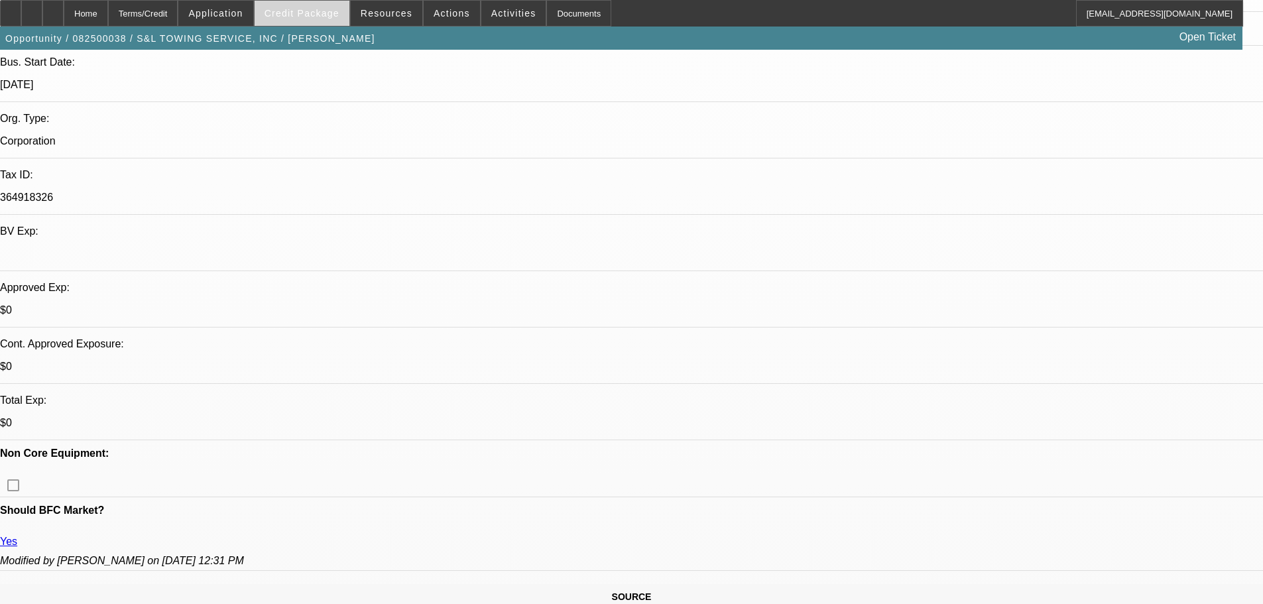
click at [337, 11] on span "Credit Package" at bounding box center [301, 13] width 75 height 11
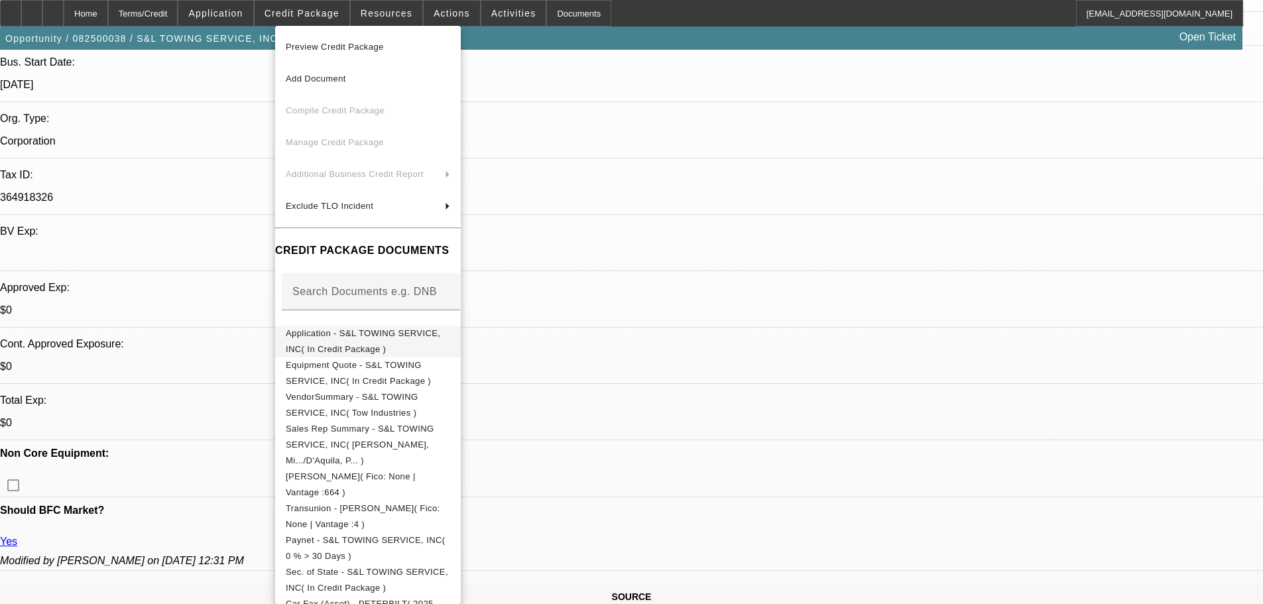
click at [346, 335] on span "Application - S&L TOWING SERVICE, INC( In Credit Package )" at bounding box center [363, 341] width 154 height 26
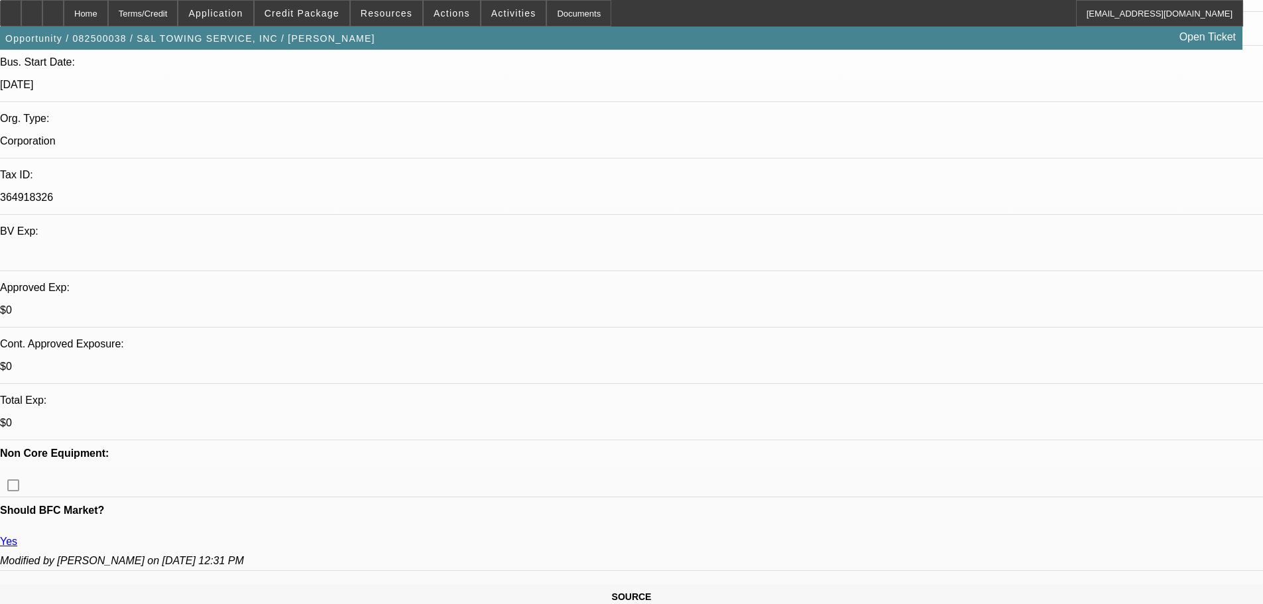
scroll to position [0, 0]
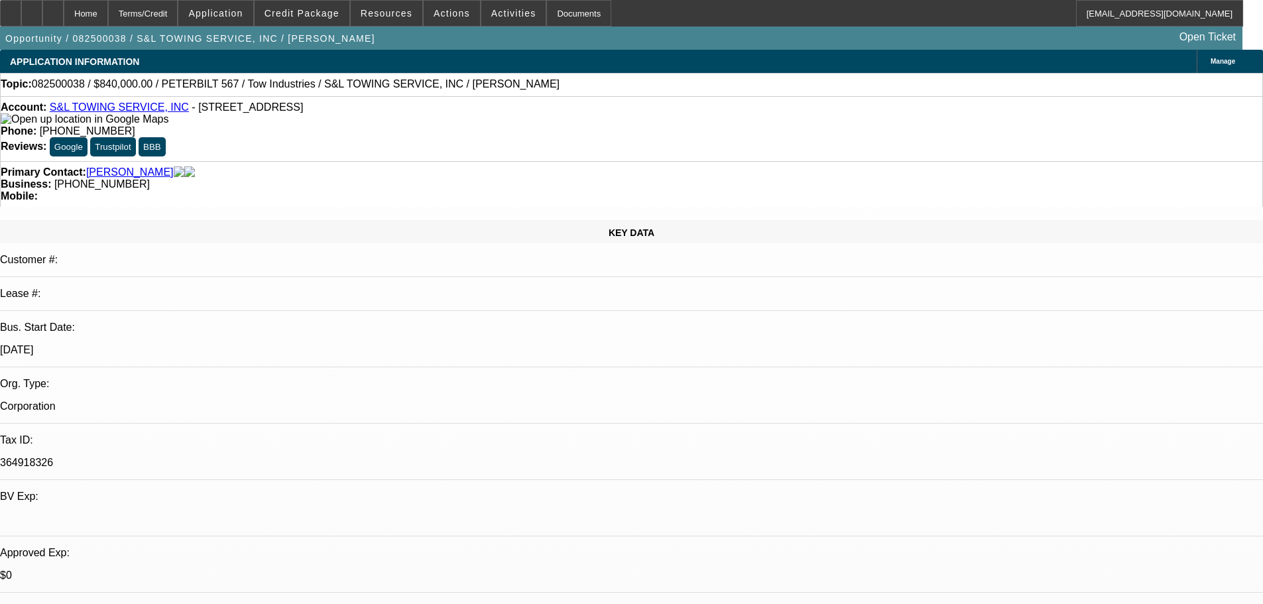
click at [152, 108] on link "S&L TOWING SERVICE, INC" at bounding box center [119, 106] width 139 height 11
click at [507, 12] on span "Activities" at bounding box center [513, 13] width 45 height 11
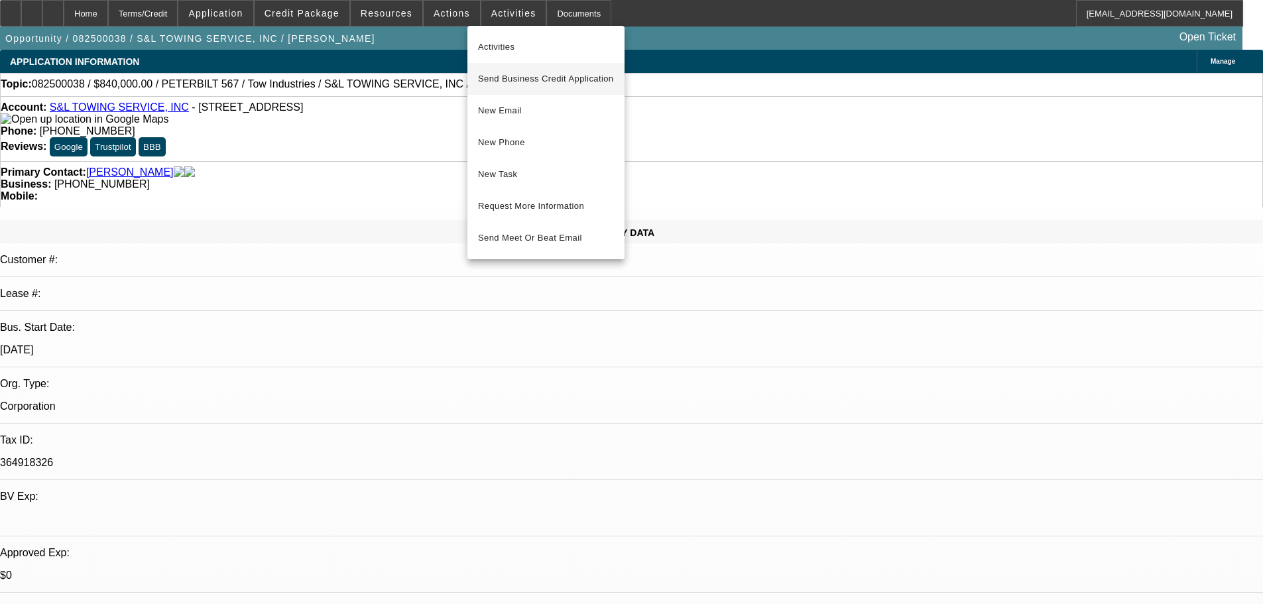
click at [527, 80] on span "Send Business Credit Application" at bounding box center [546, 79] width 136 height 16
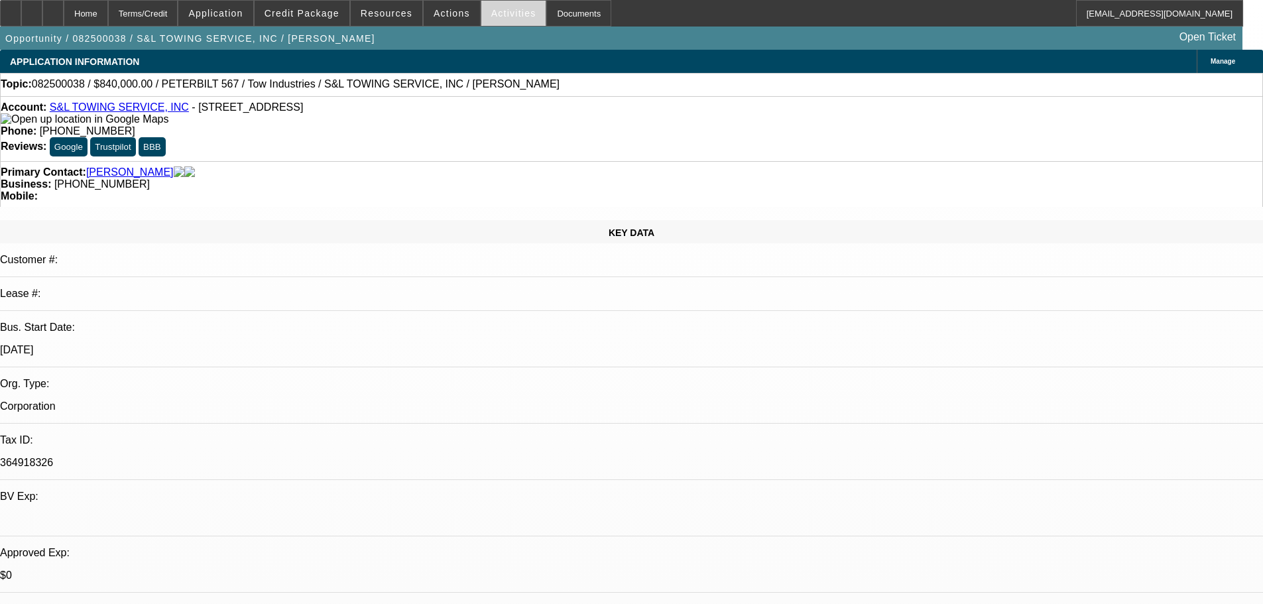
click at [492, 11] on span "Activities" at bounding box center [513, 13] width 45 height 11
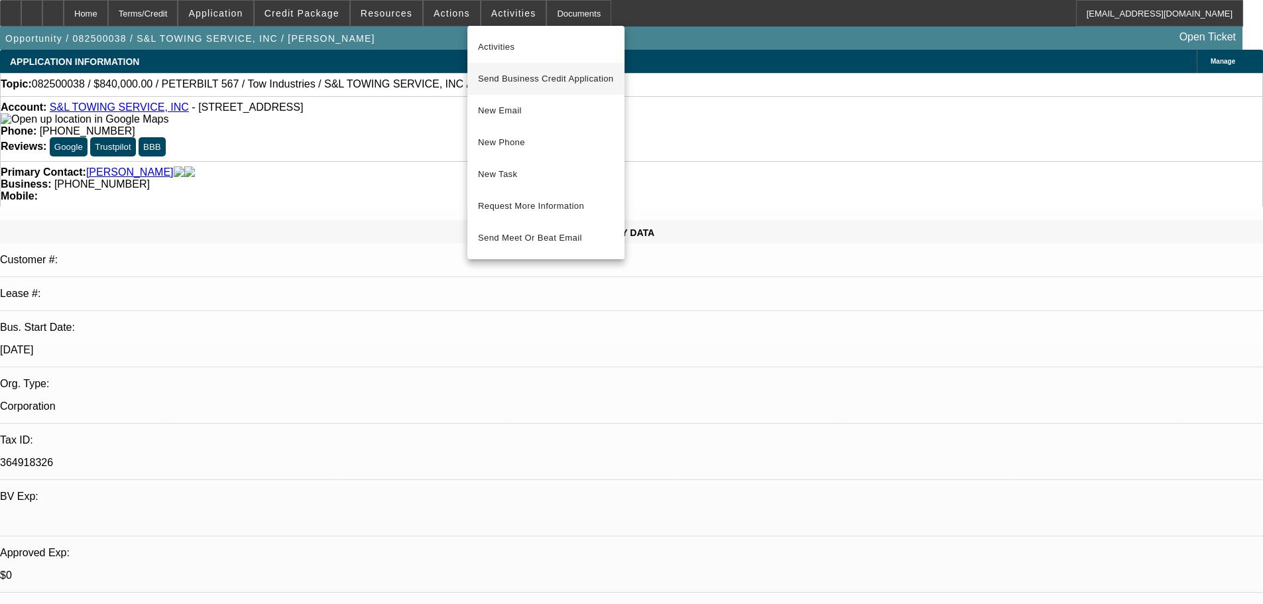
click at [563, 86] on span "Send Business Credit Application" at bounding box center [546, 79] width 136 height 16
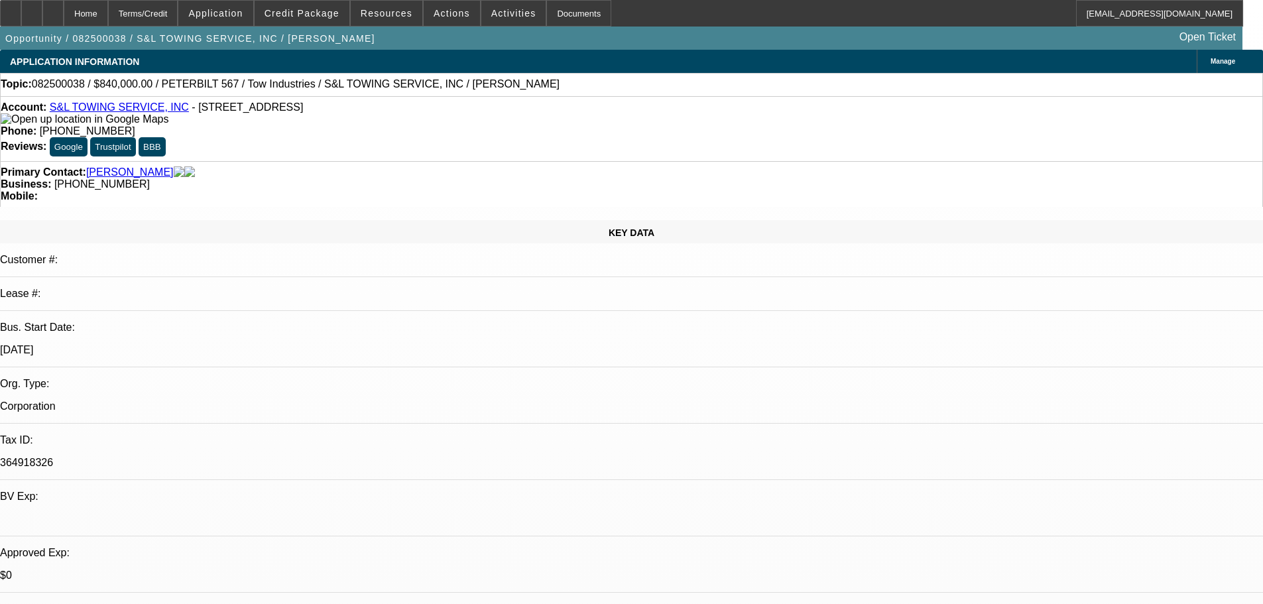
click at [1207, 62] on icon at bounding box center [1207, 62] width 0 height 0
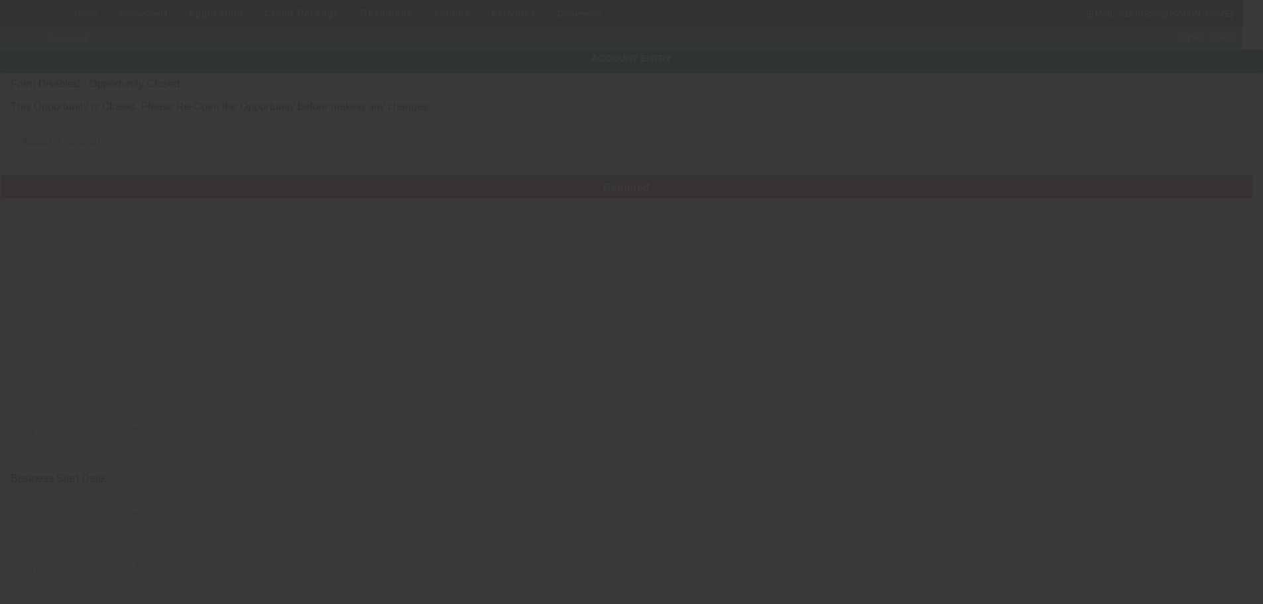
type input "S&L TOWING SERVICE, INC"
type input "14529 Keswick St"
type input "91405"
type input "Van Nuys"
type input "(818) 437-3268"
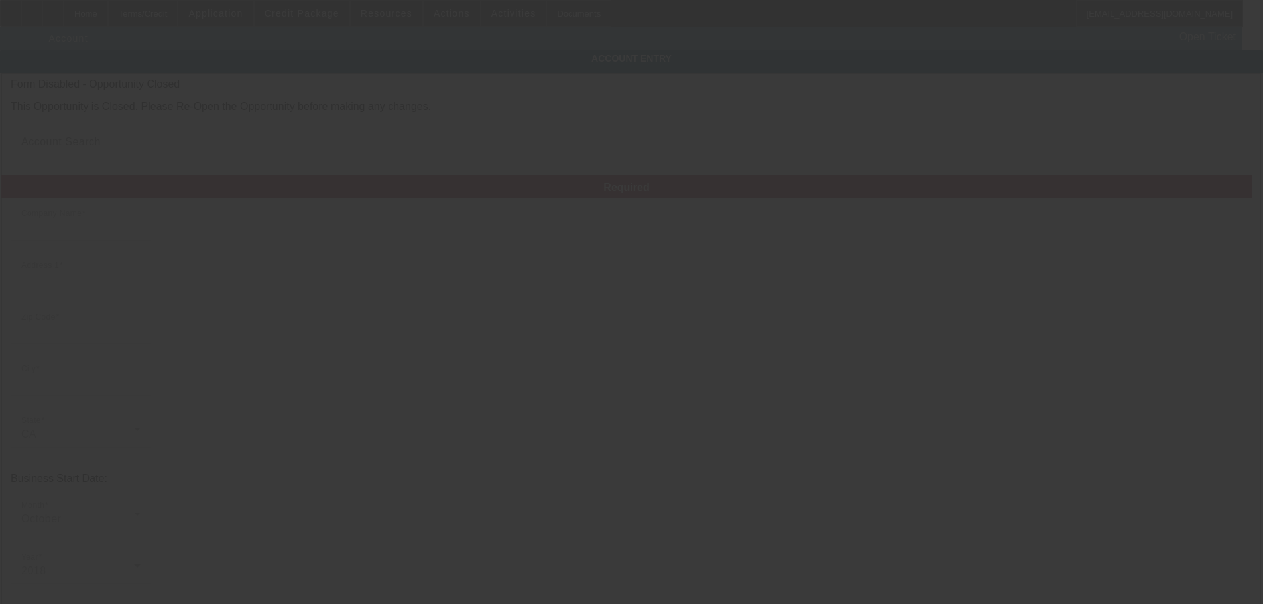
type input "364918326"
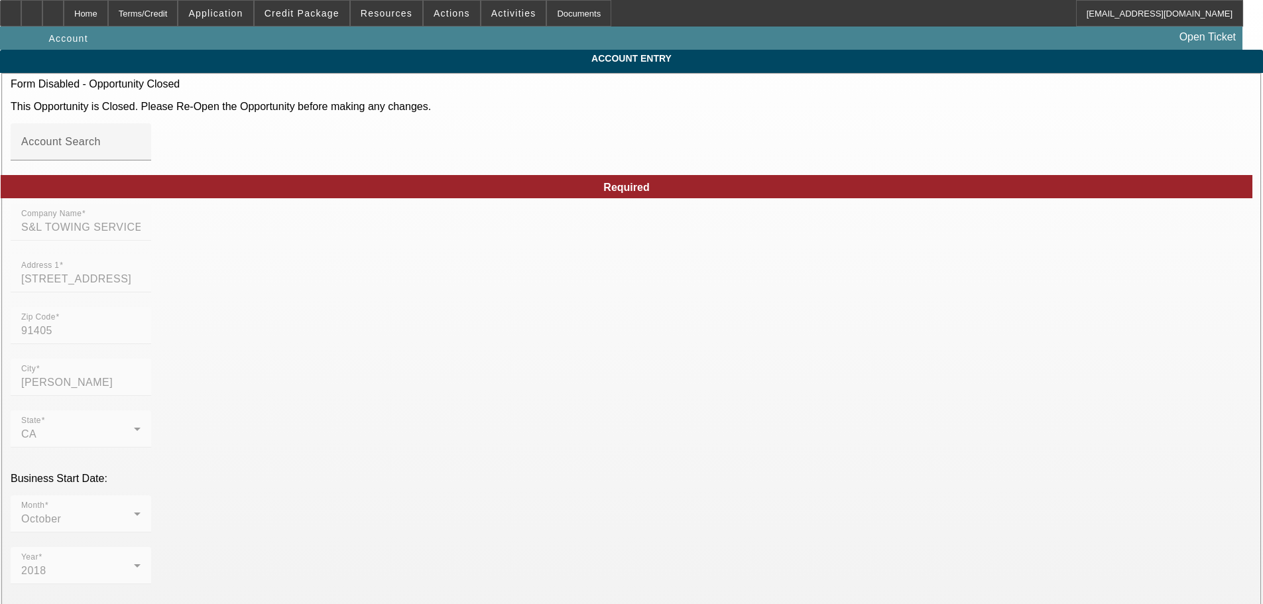
type input "8/4/2025"
click at [481, 9] on span at bounding box center [513, 13] width 65 height 32
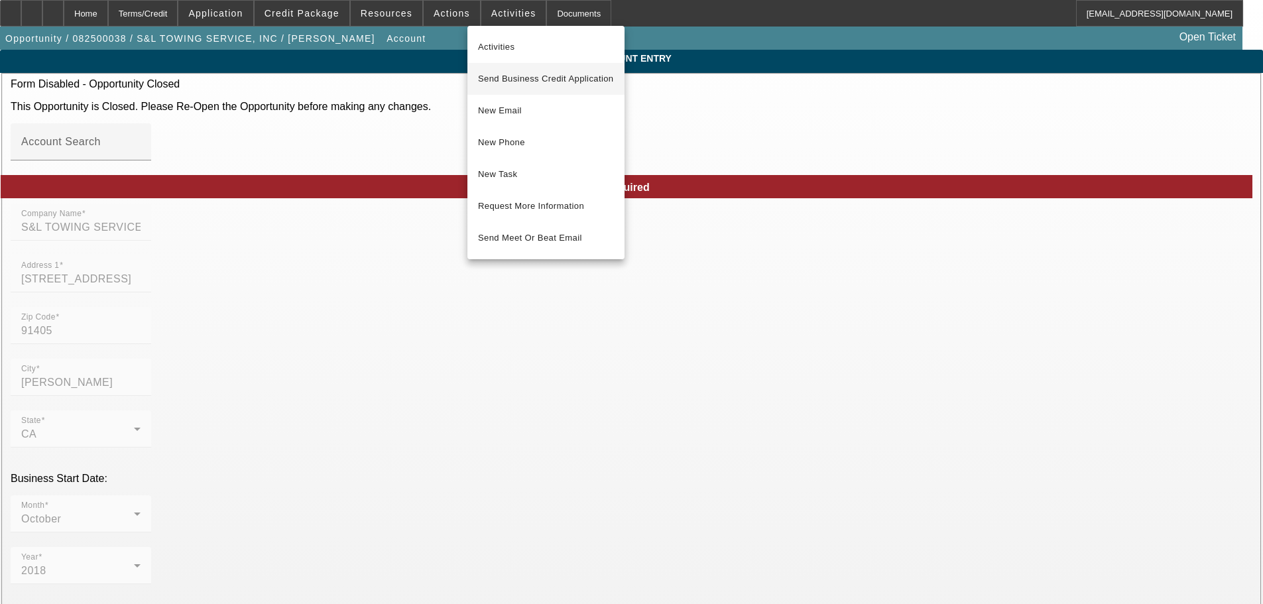
click at [526, 83] on span "Send Business Credit Application" at bounding box center [546, 79] width 136 height 16
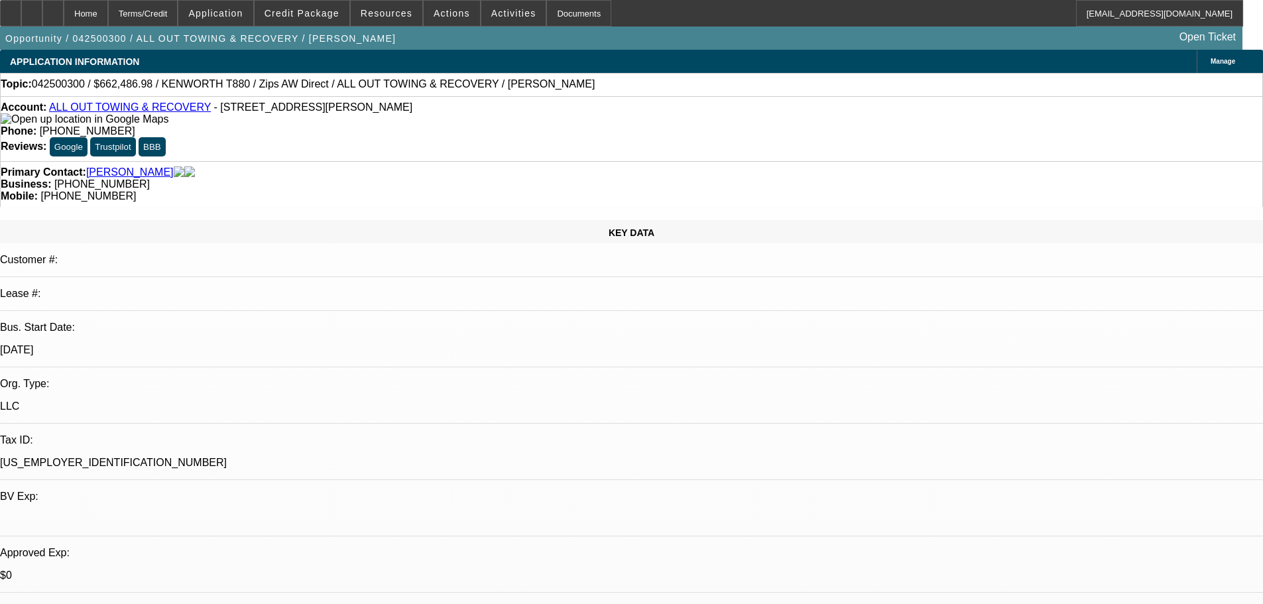
select select "0"
select select "2"
select select "0"
select select "6"
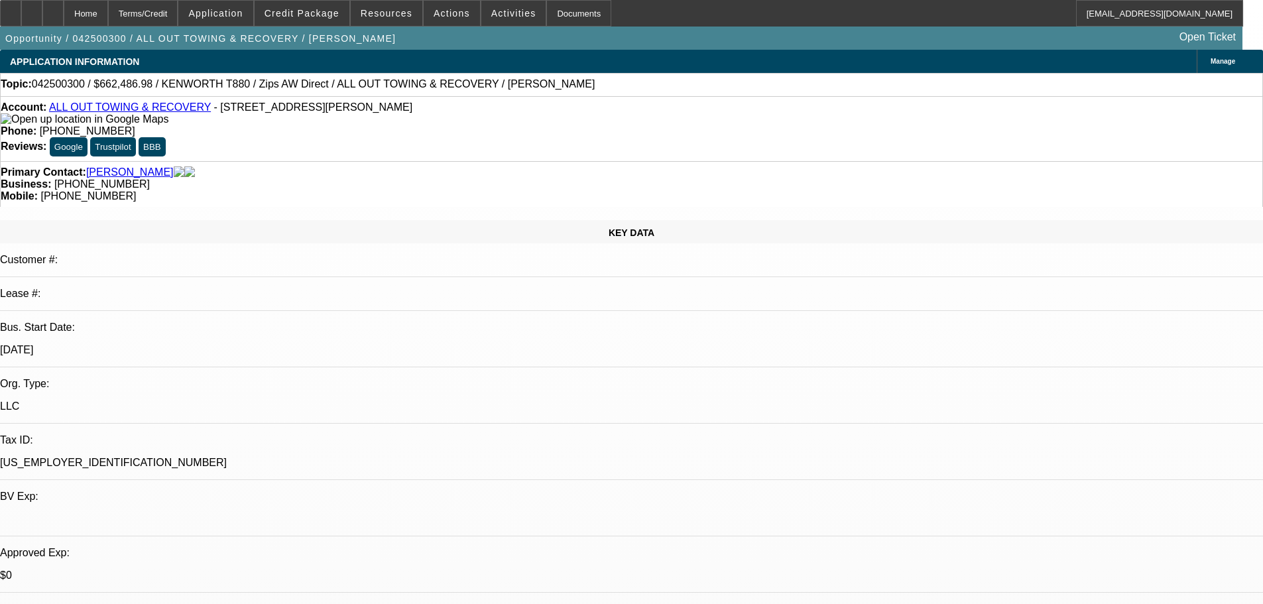
select select "0"
select select "6"
select select "0"
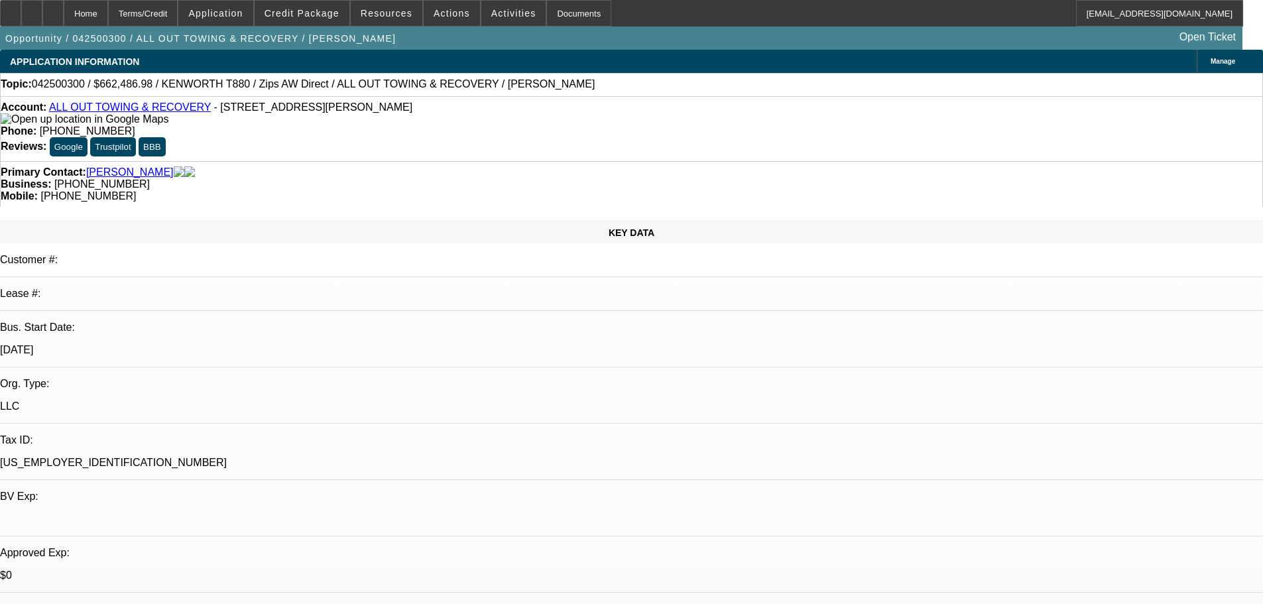
select select "0"
select select "3"
select select "0"
select select "6"
select select "0"
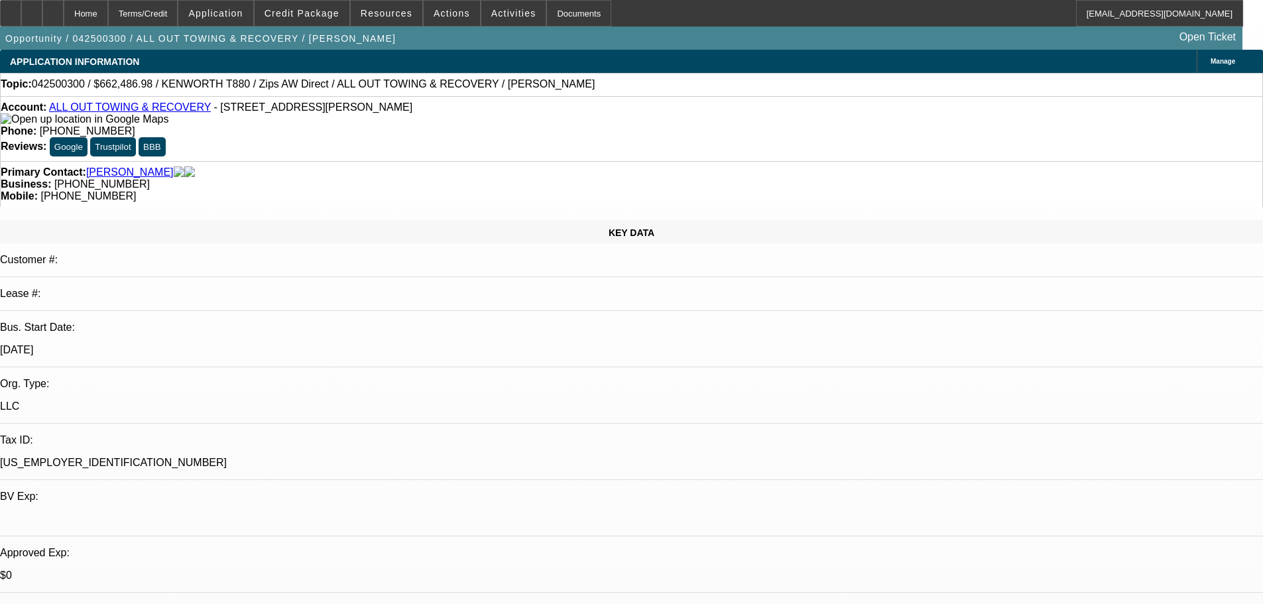
select select "0"
select select "2"
select select "0"
select select "6"
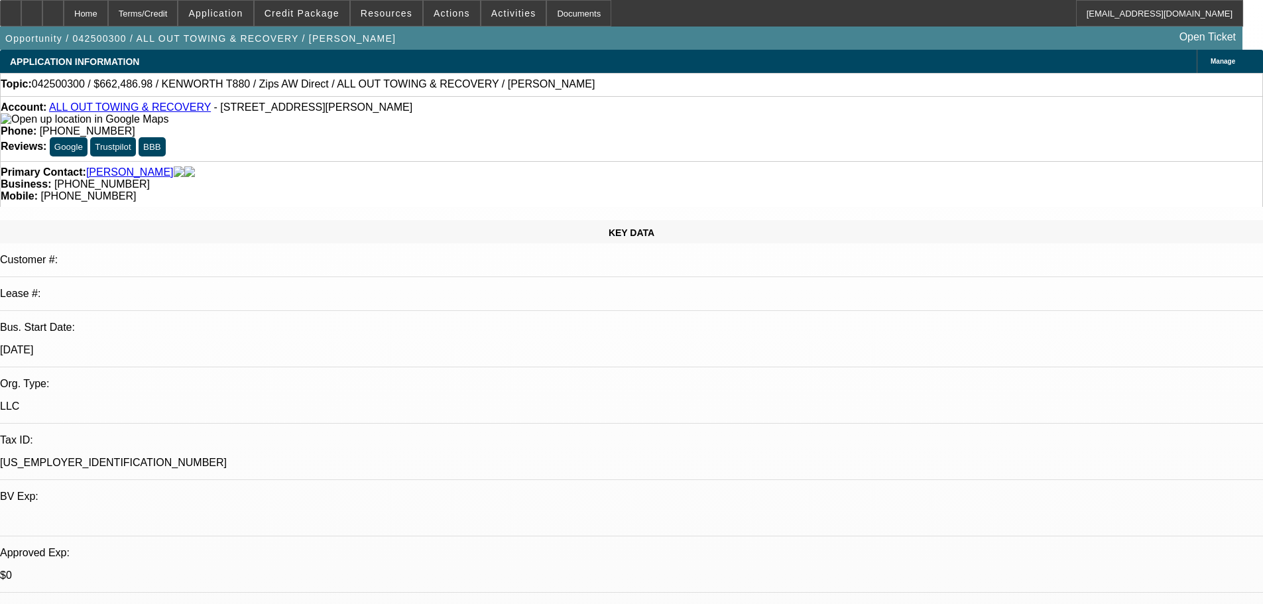
drag, startPoint x: 968, startPoint y: 325, endPoint x: 900, endPoint y: 331, distance: 67.8
copy div "[PHONE_NUMBER]"
click at [127, 109] on link "ALL OUT TOWING & RECOVERY" at bounding box center [130, 106] width 162 height 11
